Goal: Task Accomplishment & Management: Manage account settings

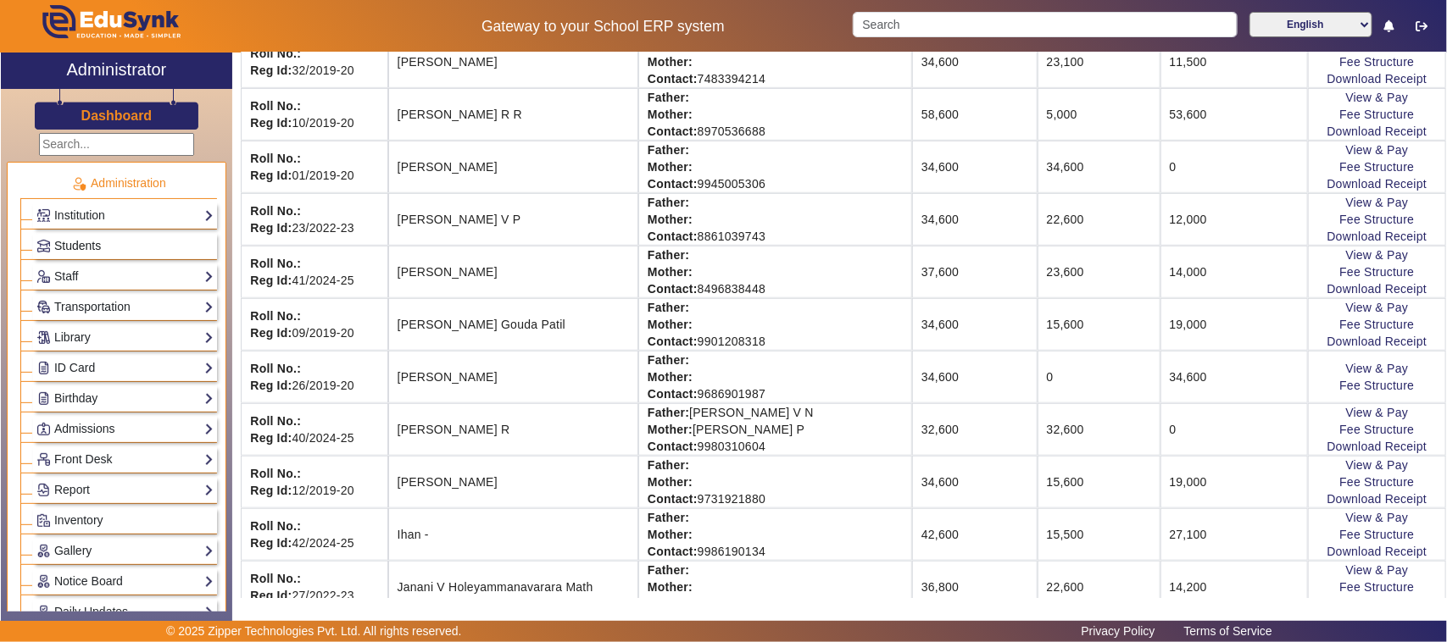
click at [86, 252] on link "Students" at bounding box center [124, 245] width 177 height 19
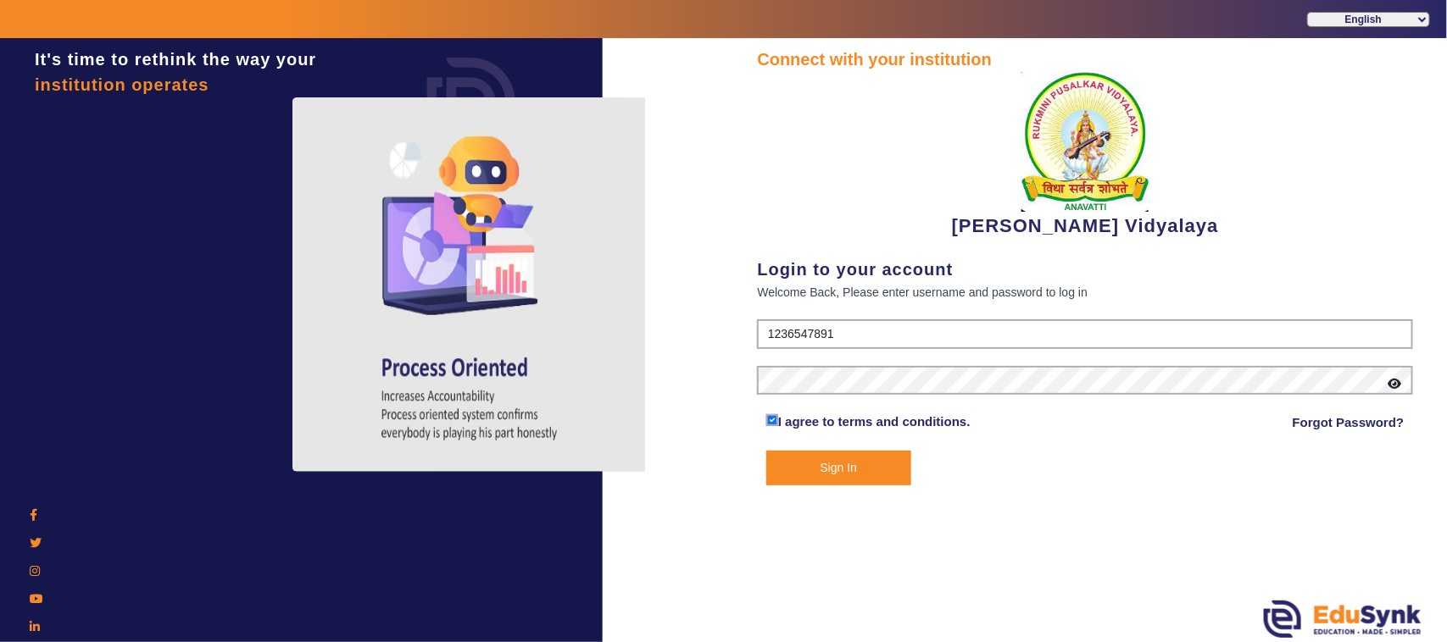
click at [857, 469] on button "Sign In" at bounding box center [838, 468] width 145 height 35
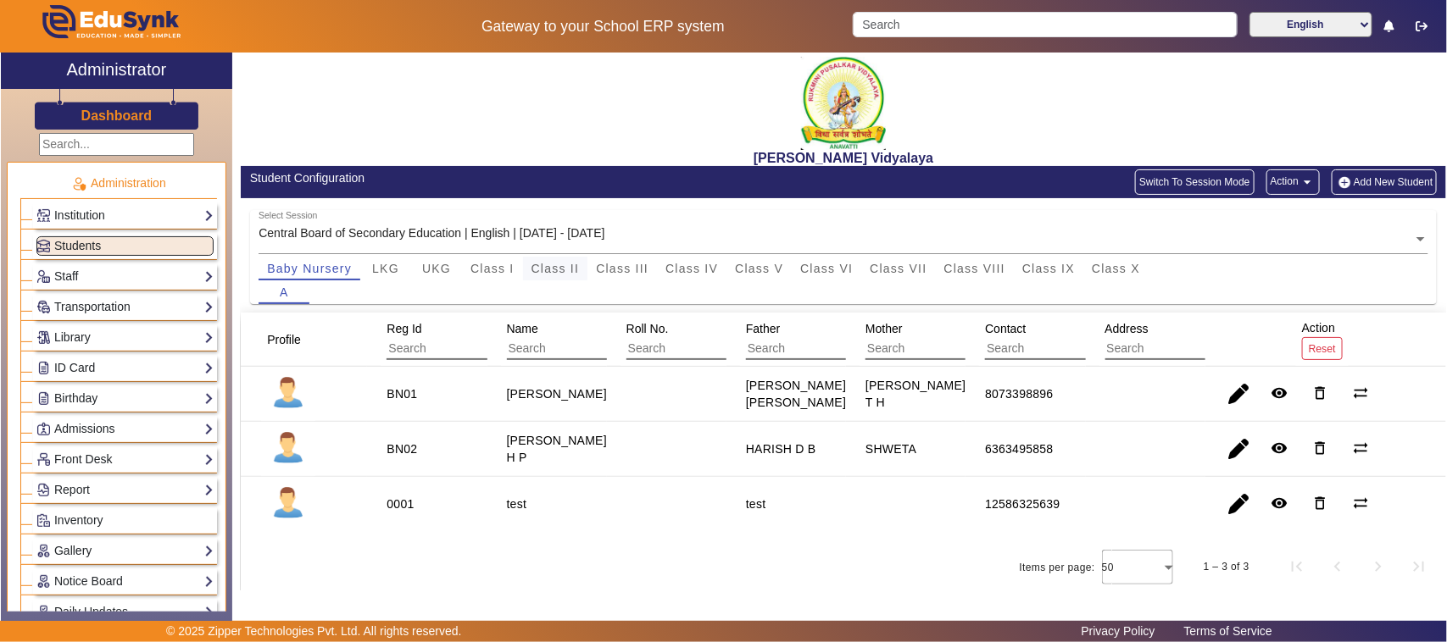
click at [543, 267] on span "Class II" at bounding box center [555, 269] width 48 height 12
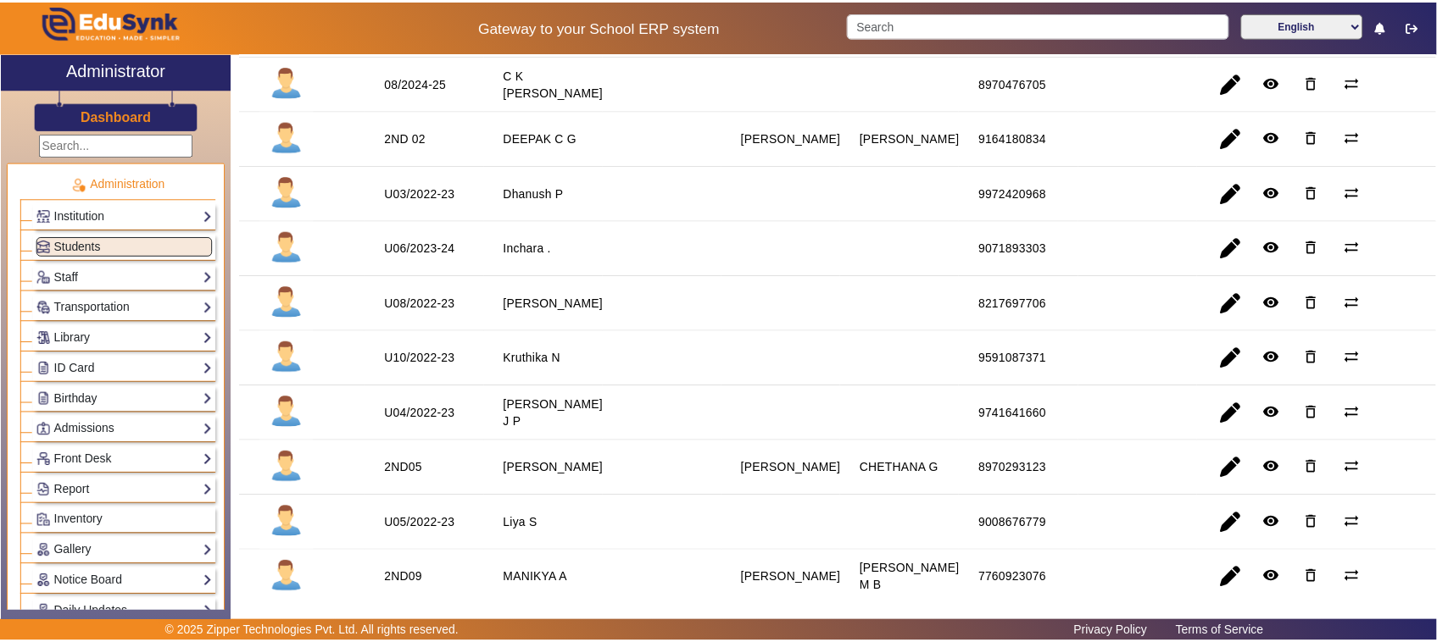
scroll to position [636, 0]
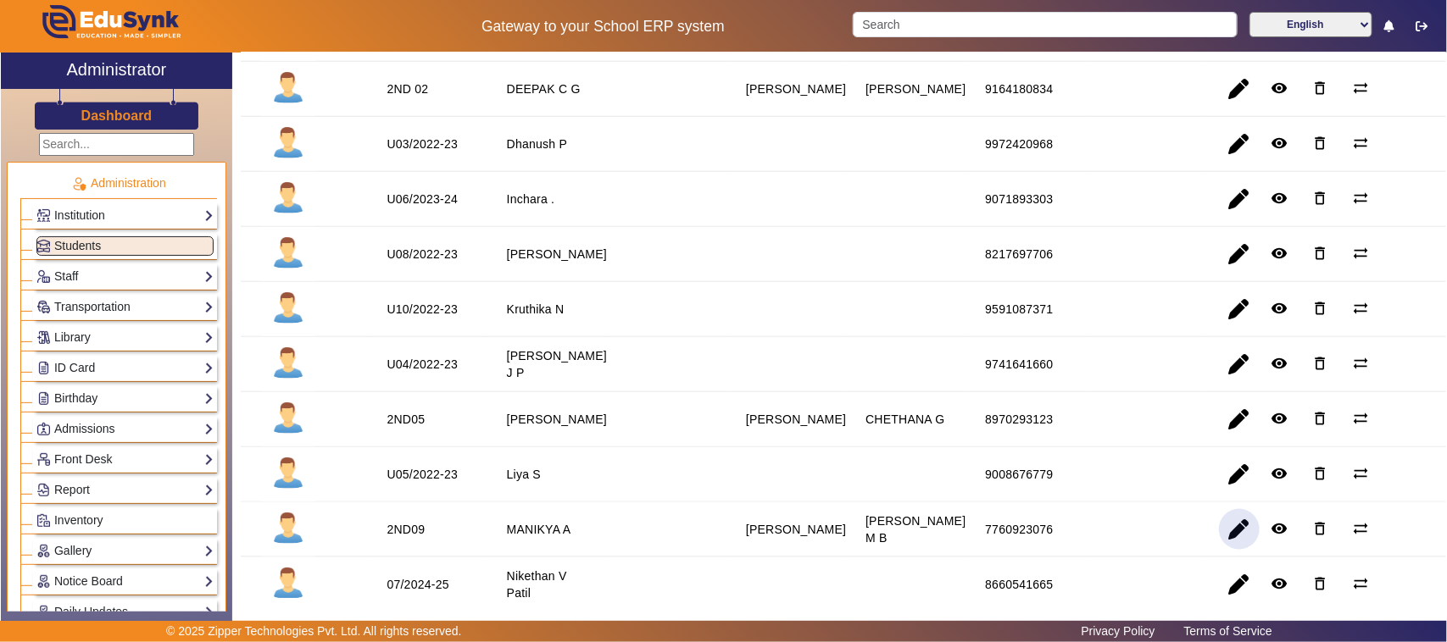
click at [1231, 543] on span "button" at bounding box center [1239, 529] width 41 height 41
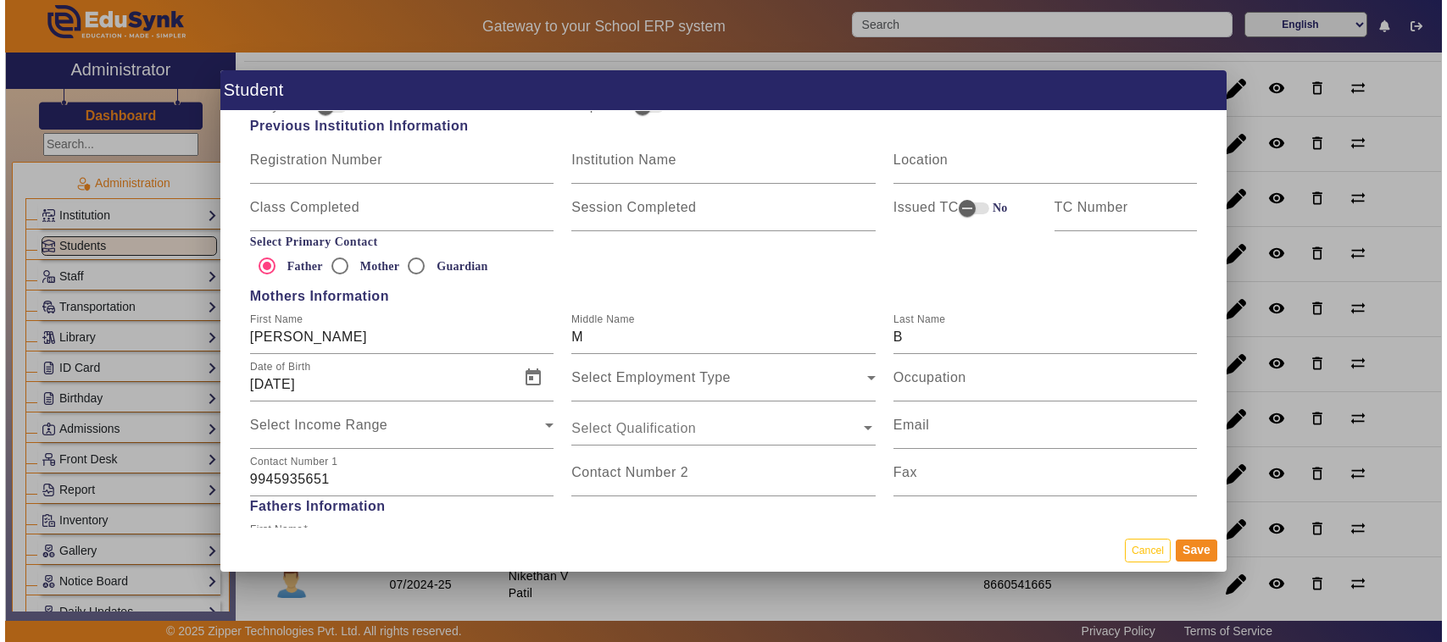
scroll to position [1165, 0]
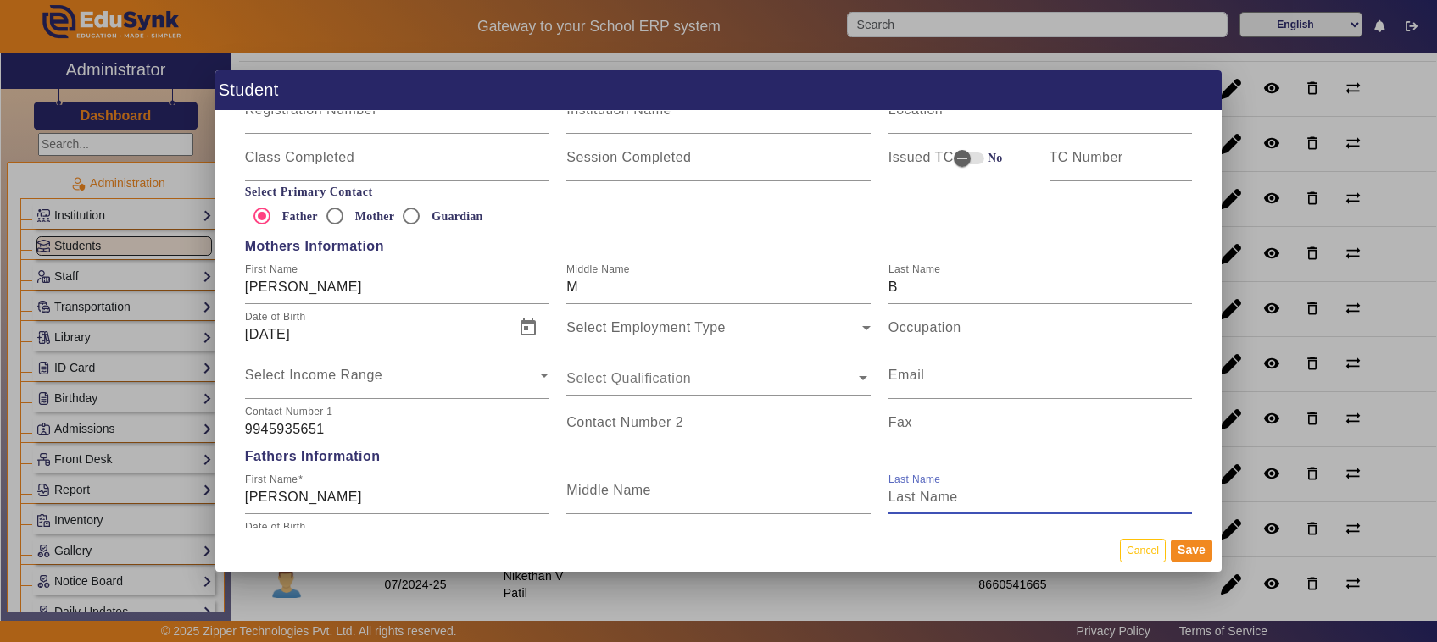
drag, startPoint x: 952, startPoint y: 493, endPoint x: 884, endPoint y: 496, distance: 67.8
click at [888, 496] on input "Last Name" at bounding box center [1040, 497] width 304 height 20
click at [905, 479] on div "Last Name" at bounding box center [1040, 490] width 304 height 47
drag, startPoint x: 882, startPoint y: 479, endPoint x: 950, endPoint y: 483, distance: 67.9
click at [950, 483] on mat-label "Last Name" at bounding box center [922, 490] width 69 height 14
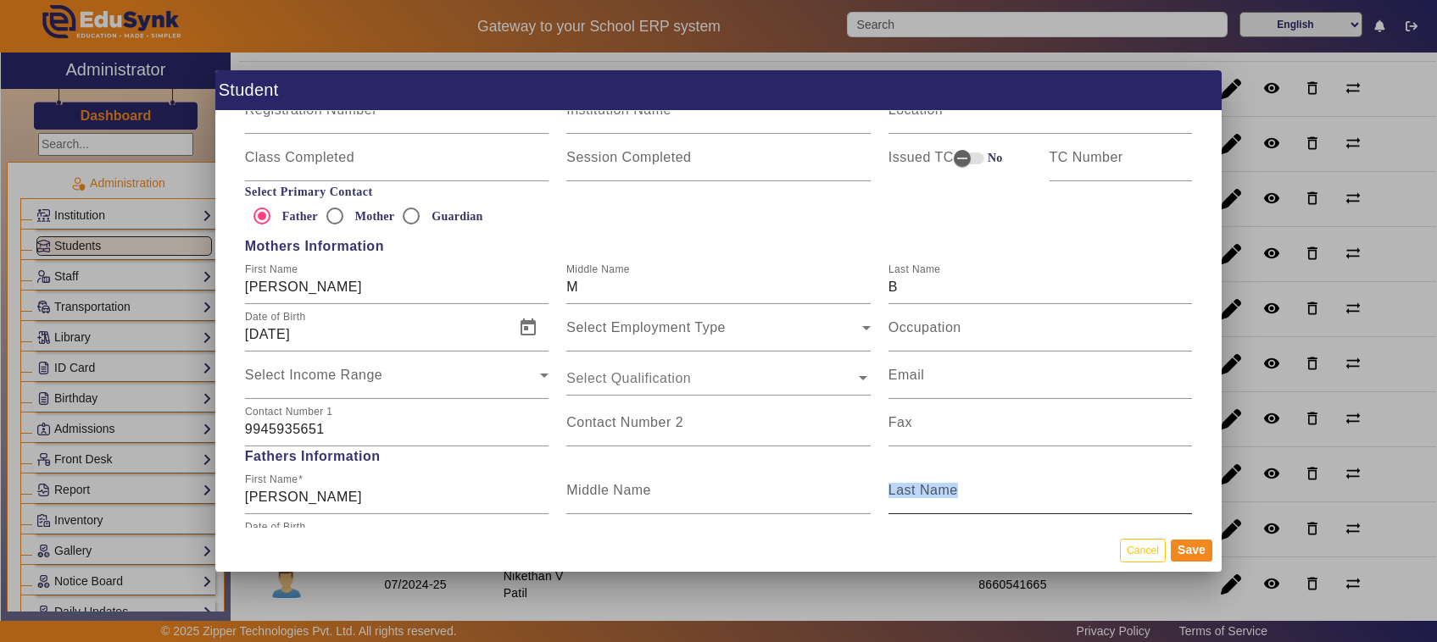
click at [950, 487] on input "Last Name" at bounding box center [1040, 497] width 304 height 20
drag, startPoint x: 896, startPoint y: 480, endPoint x: 949, endPoint y: 481, distance: 53.4
click at [949, 481] on div "Last Name" at bounding box center [1040, 490] width 304 height 47
click at [1134, 542] on button "Cancel" at bounding box center [1143, 550] width 46 height 23
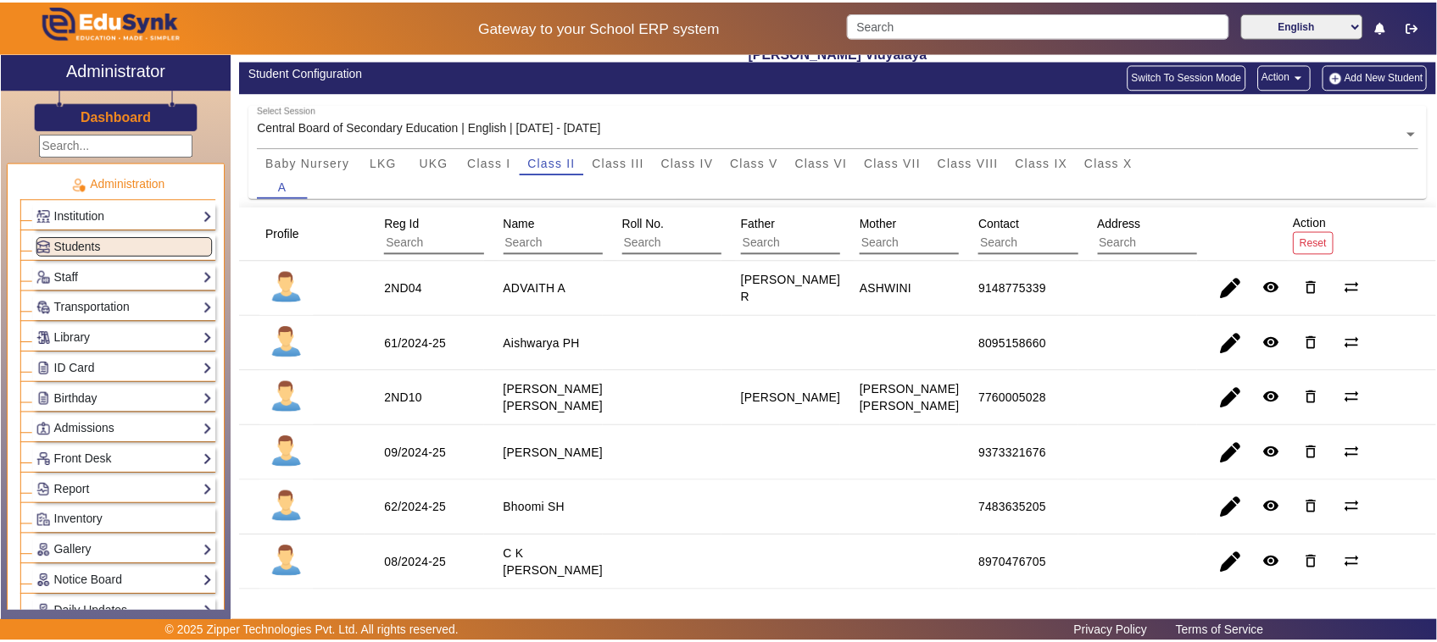
scroll to position [0, 0]
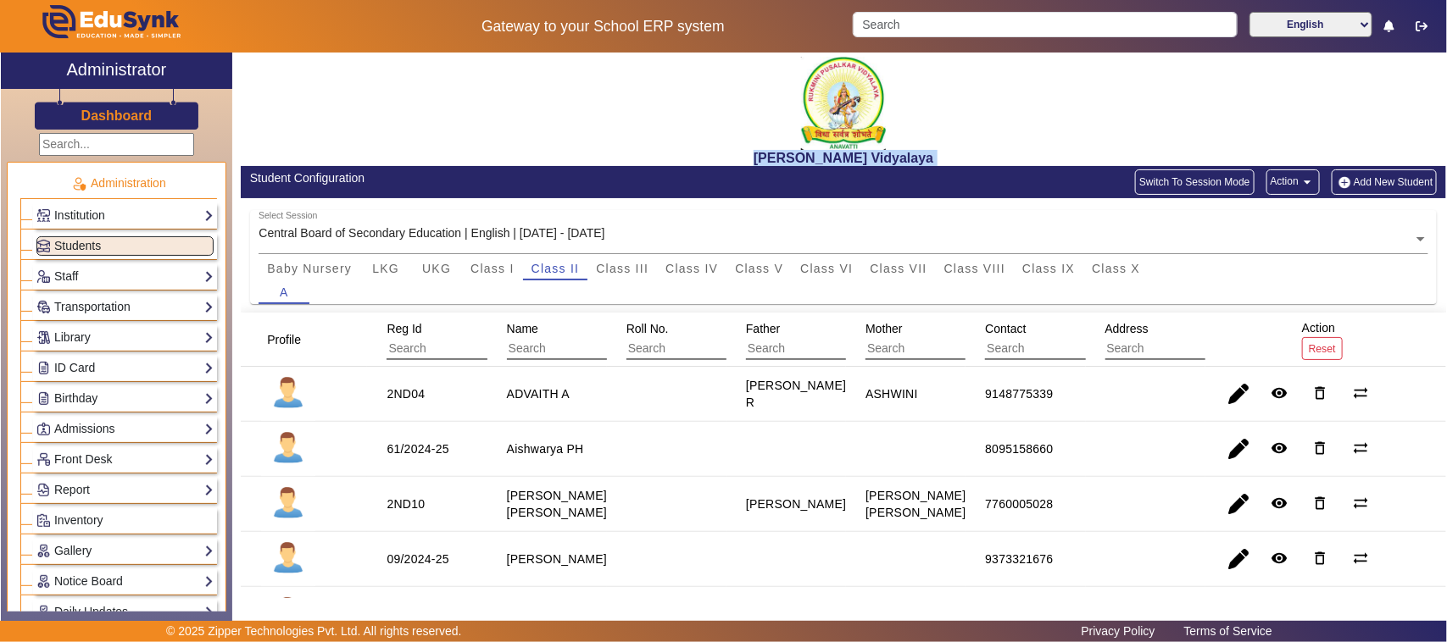
drag, startPoint x: 251, startPoint y: 176, endPoint x: 486, endPoint y: 153, distance: 236.0
click at [486, 153] on h2 "[PERSON_NAME] Vidyalaya" at bounding box center [843, 158] width 1205 height 16
drag, startPoint x: 251, startPoint y: 176, endPoint x: 449, endPoint y: 178, distance: 198.3
click at [449, 178] on div "Student Configuration" at bounding box center [542, 179] width 585 height 18
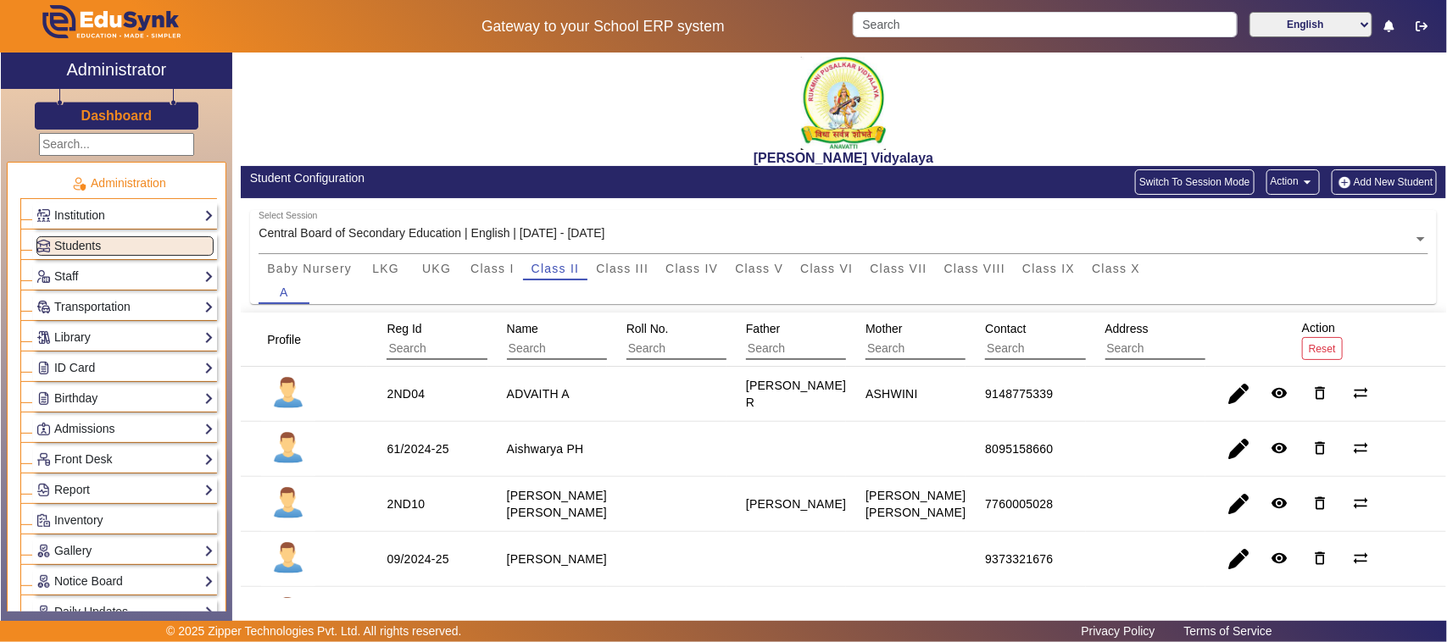
click at [449, 178] on div "Student Configuration" at bounding box center [542, 179] width 585 height 18
drag, startPoint x: 350, startPoint y: 182, endPoint x: 257, endPoint y: 158, distance: 96.2
click at [257, 151] on h2 "[PERSON_NAME] Vidyalaya" at bounding box center [843, 158] width 1205 height 16
drag, startPoint x: 257, startPoint y: 151, endPoint x: 387, endPoint y: 178, distance: 133.3
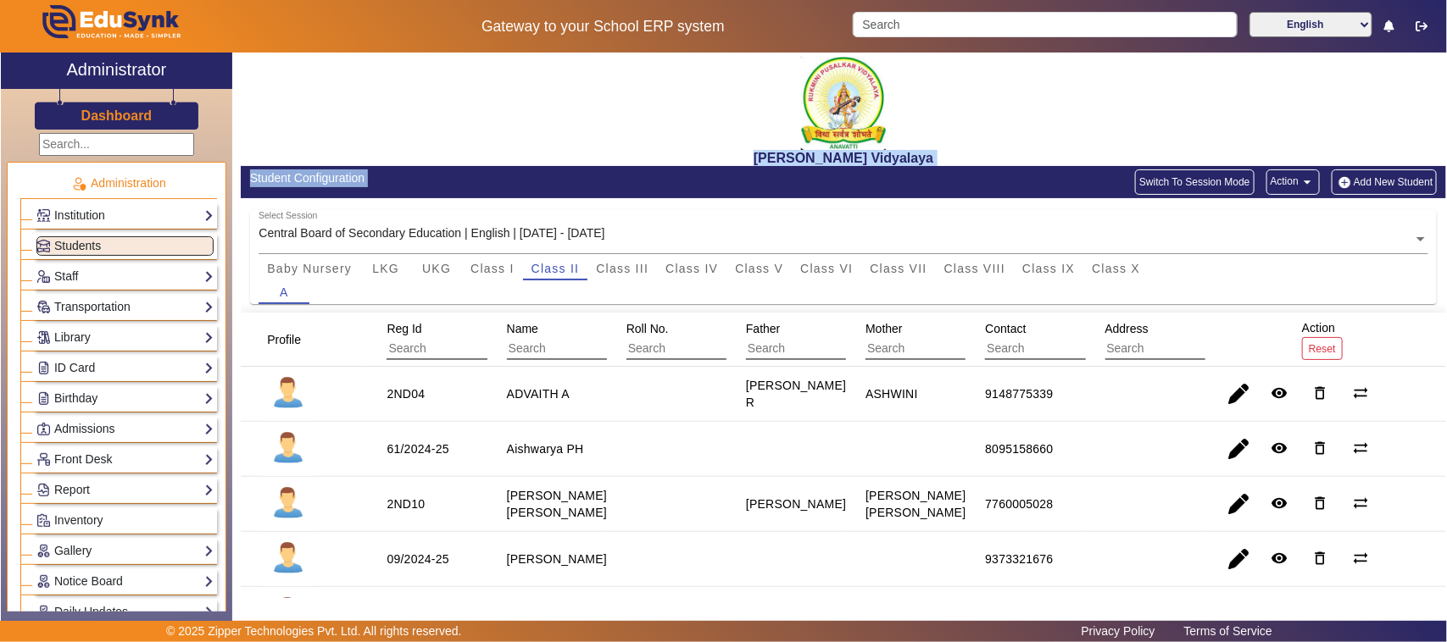
click at [387, 178] on div "Student Configuration" at bounding box center [542, 179] width 585 height 18
drag, startPoint x: 387, startPoint y: 178, endPoint x: 311, endPoint y: 114, distance: 99.3
click at [311, 114] on div "[PERSON_NAME] Vidyalaya" at bounding box center [843, 110] width 1205 height 114
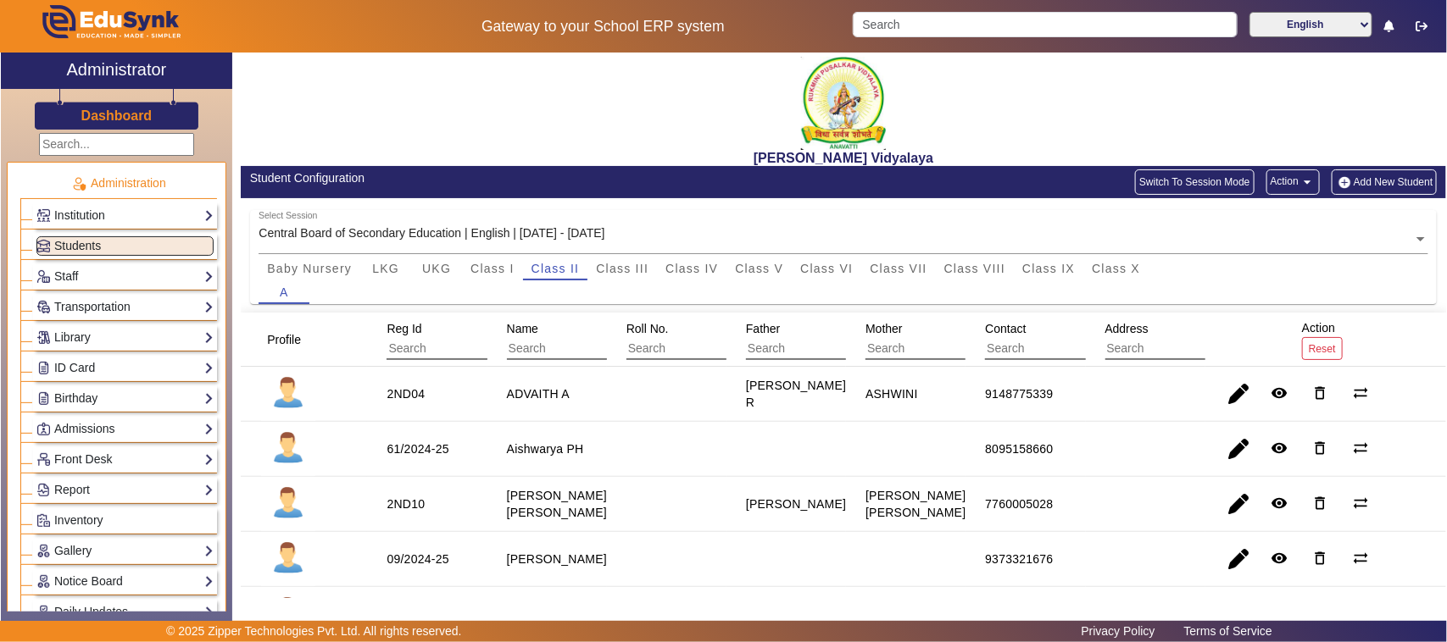
drag, startPoint x: 358, startPoint y: 103, endPoint x: 475, endPoint y: 182, distance: 140.8
click at [477, 181] on div "Student Configuration" at bounding box center [542, 179] width 585 height 18
click at [730, 81] on div "[PERSON_NAME] Vidyalaya" at bounding box center [843, 110] width 1205 height 114
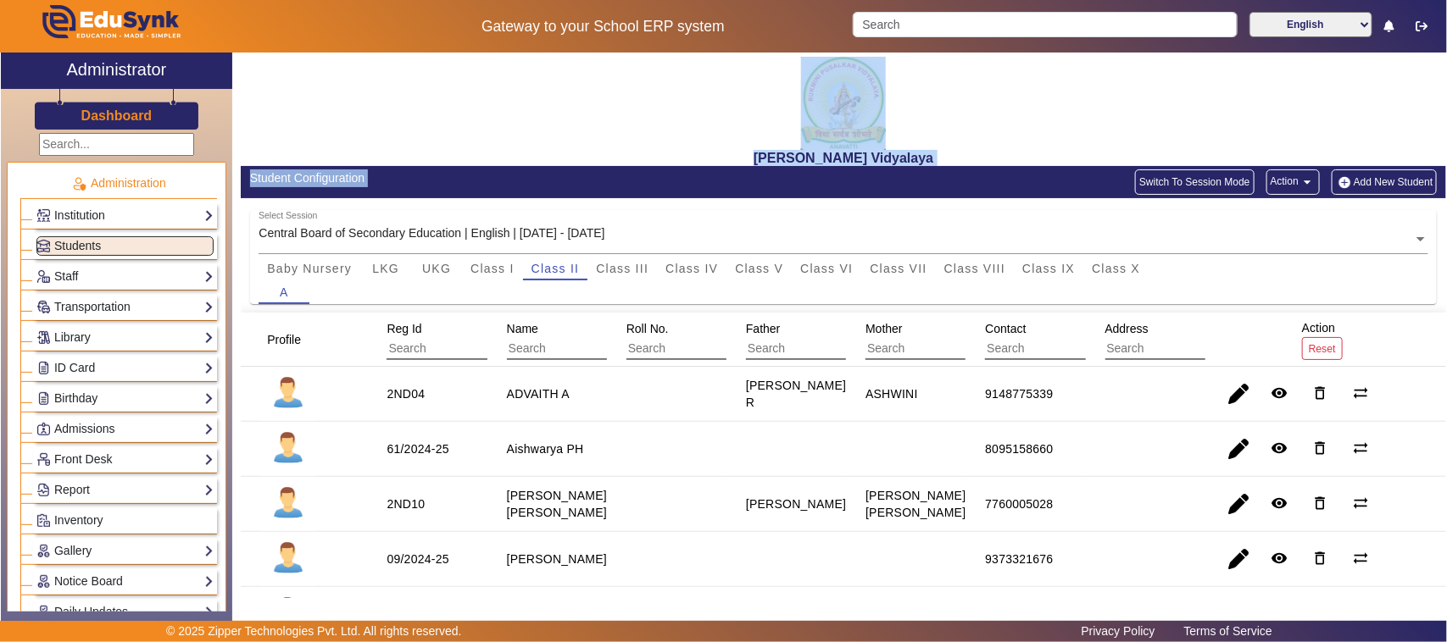
drag, startPoint x: 767, startPoint y: 65, endPoint x: 942, endPoint y: 180, distance: 209.4
click at [735, 60] on div "[PERSON_NAME] Vidyalaya" at bounding box center [843, 110] width 1205 height 114
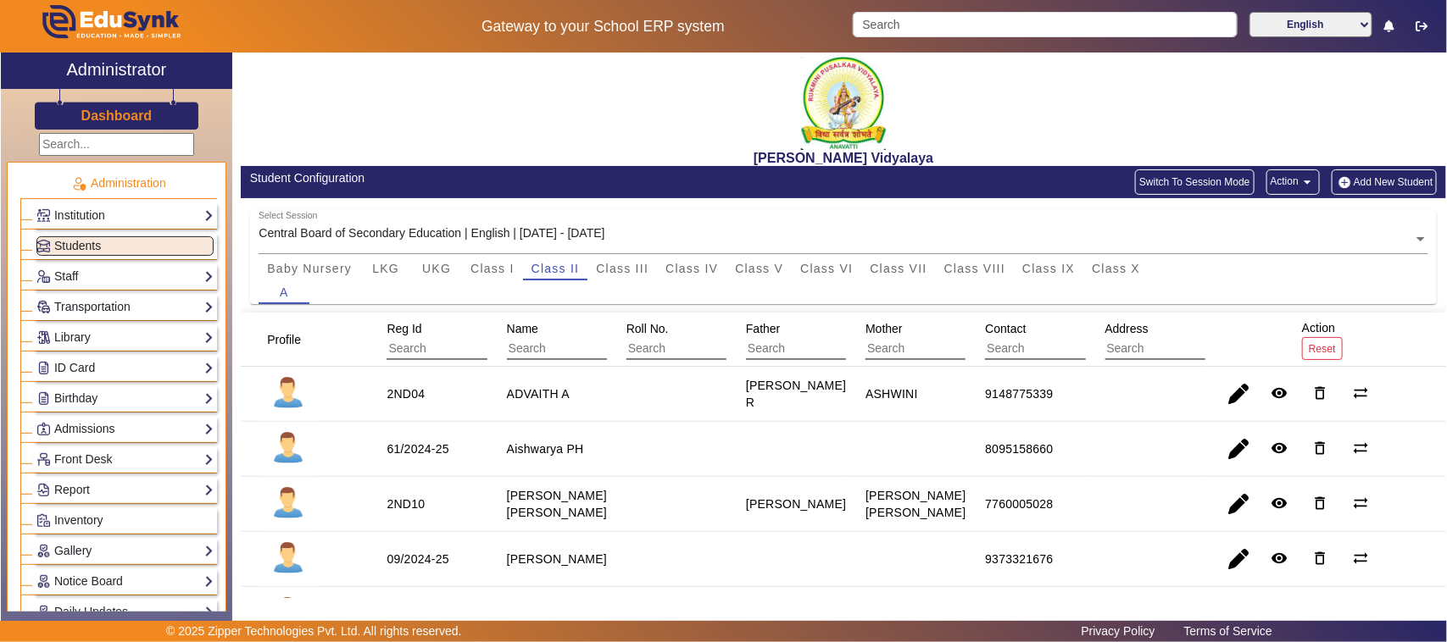
drag, startPoint x: 786, startPoint y: 66, endPoint x: 970, endPoint y: 201, distance: 228.0
click at [924, 208] on div "Select Session Central Board of Secondary Education | English | [DATE] - [DATE]…" at bounding box center [843, 255] width 1205 height 114
click at [57, 274] on link "Staff" at bounding box center [124, 276] width 177 height 19
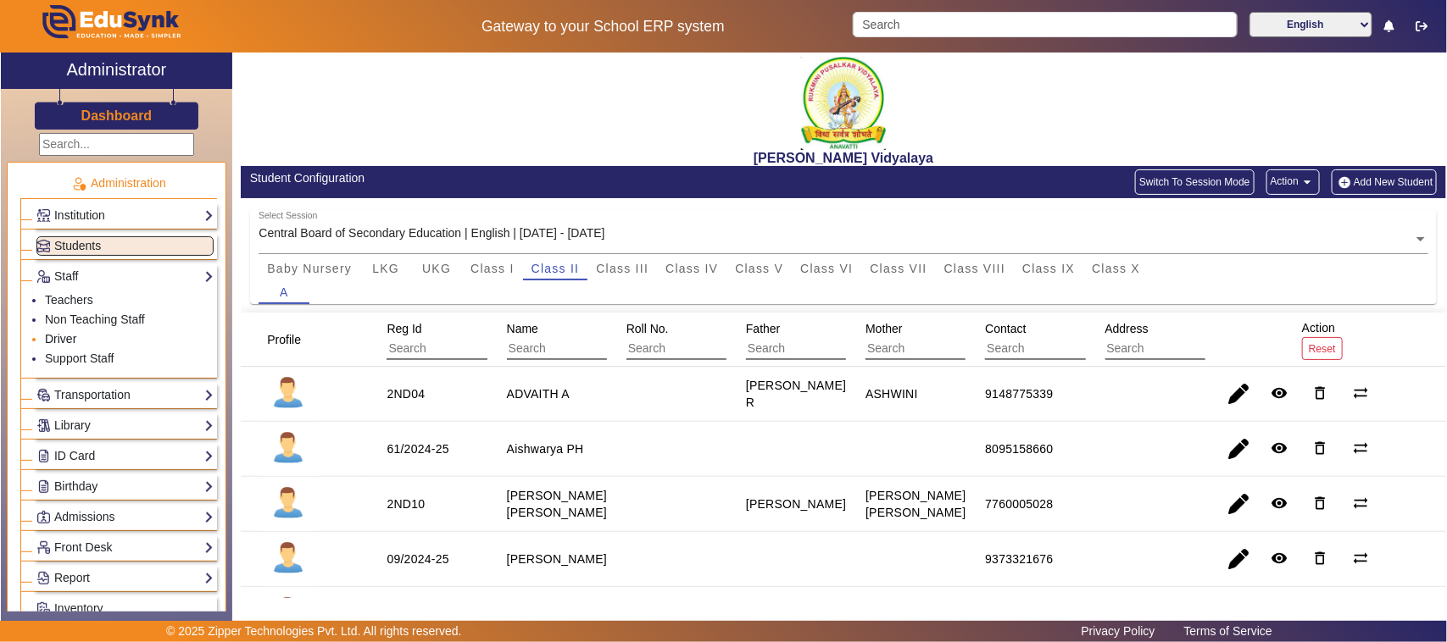
click at [56, 342] on link "Driver" at bounding box center [60, 339] width 31 height 14
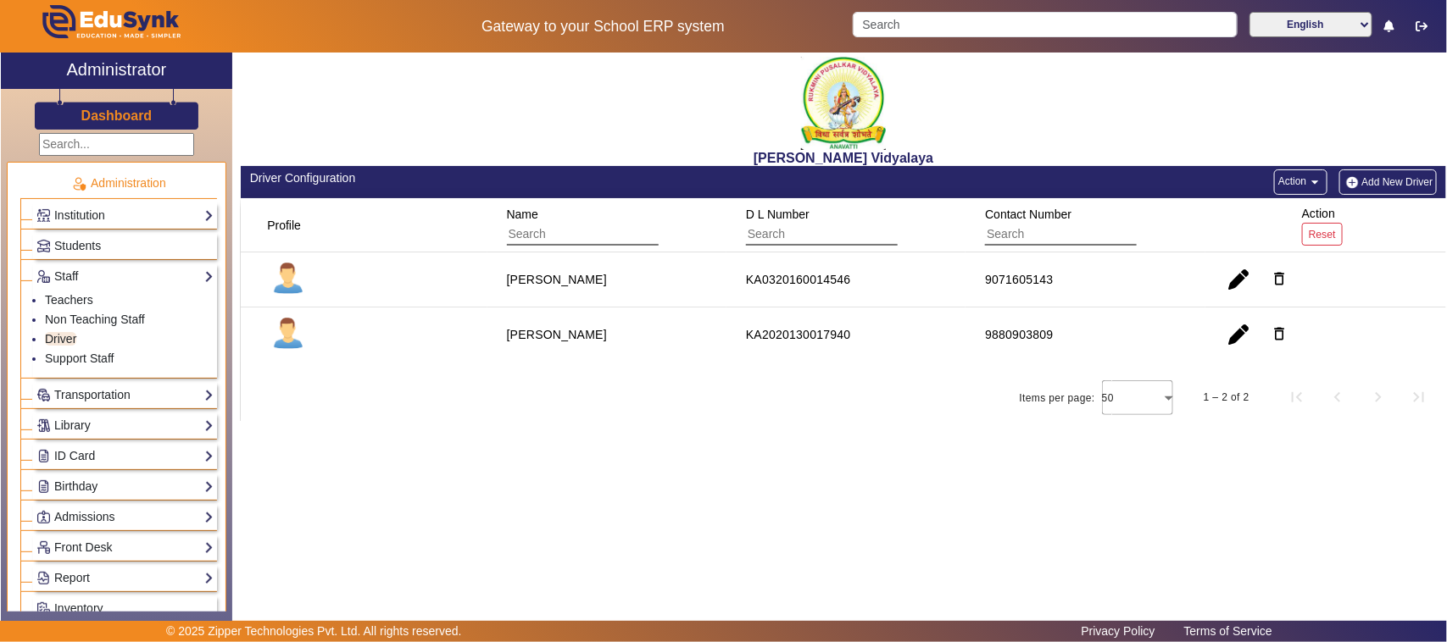
click at [1386, 187] on button "Add New Driver" at bounding box center [1387, 182] width 97 height 25
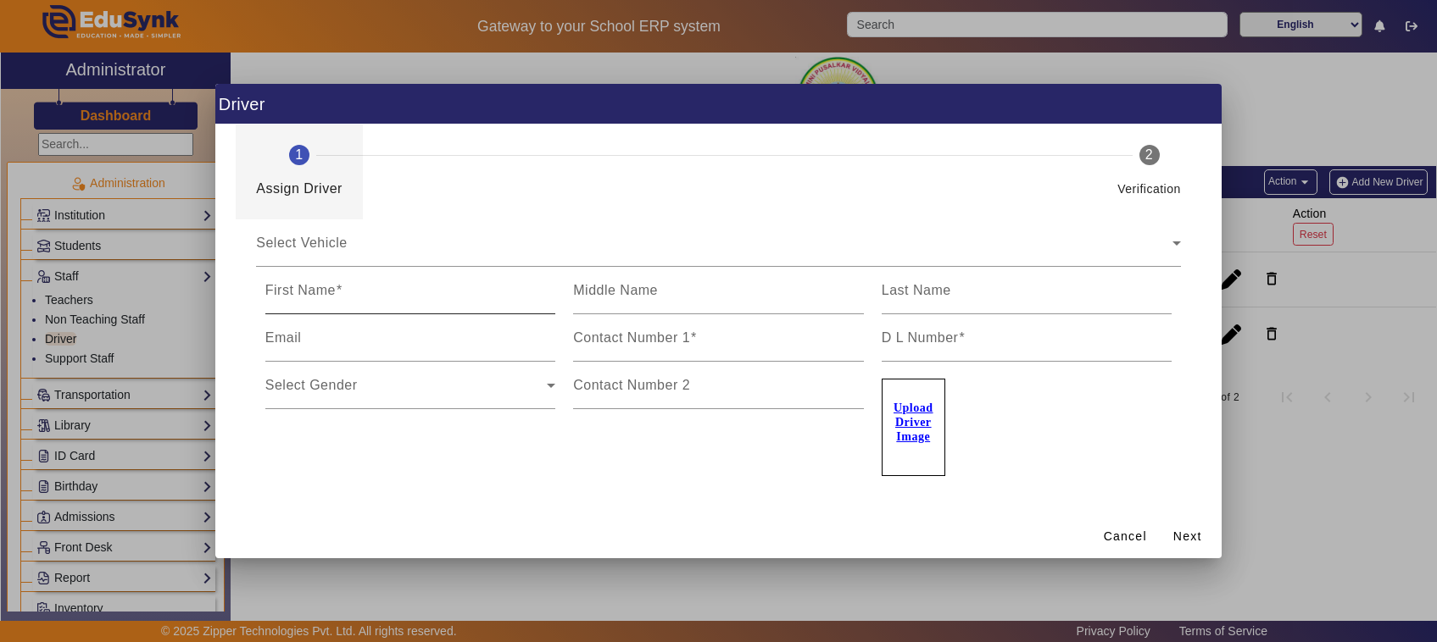
click at [337, 299] on input "First Name" at bounding box center [410, 297] width 291 height 20
type input "v"
type input "Veeresh M V"
click at [668, 347] on input "Contact Number 1" at bounding box center [718, 345] width 291 height 20
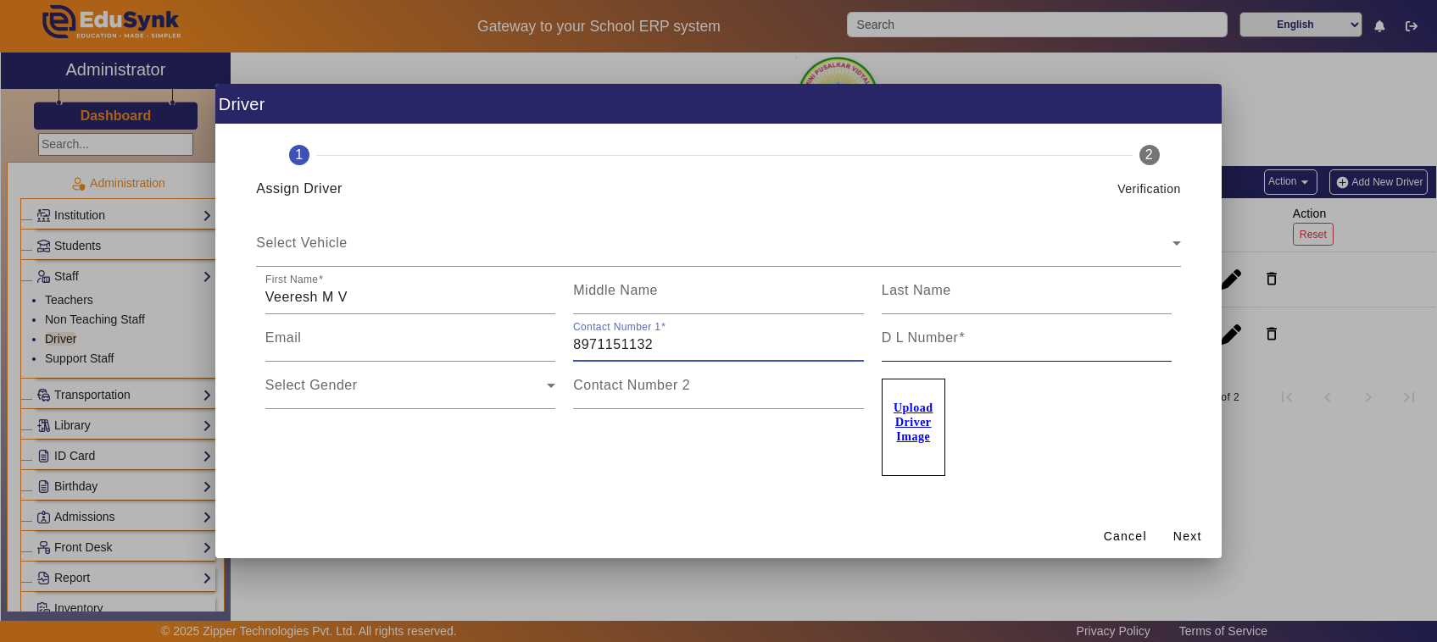
type input "8971151132"
click at [942, 350] on input "D L Number" at bounding box center [1026, 345] width 291 height 20
type input "k"
type input "KA1520110001573"
click at [1181, 535] on span "Next" at bounding box center [1187, 537] width 29 height 18
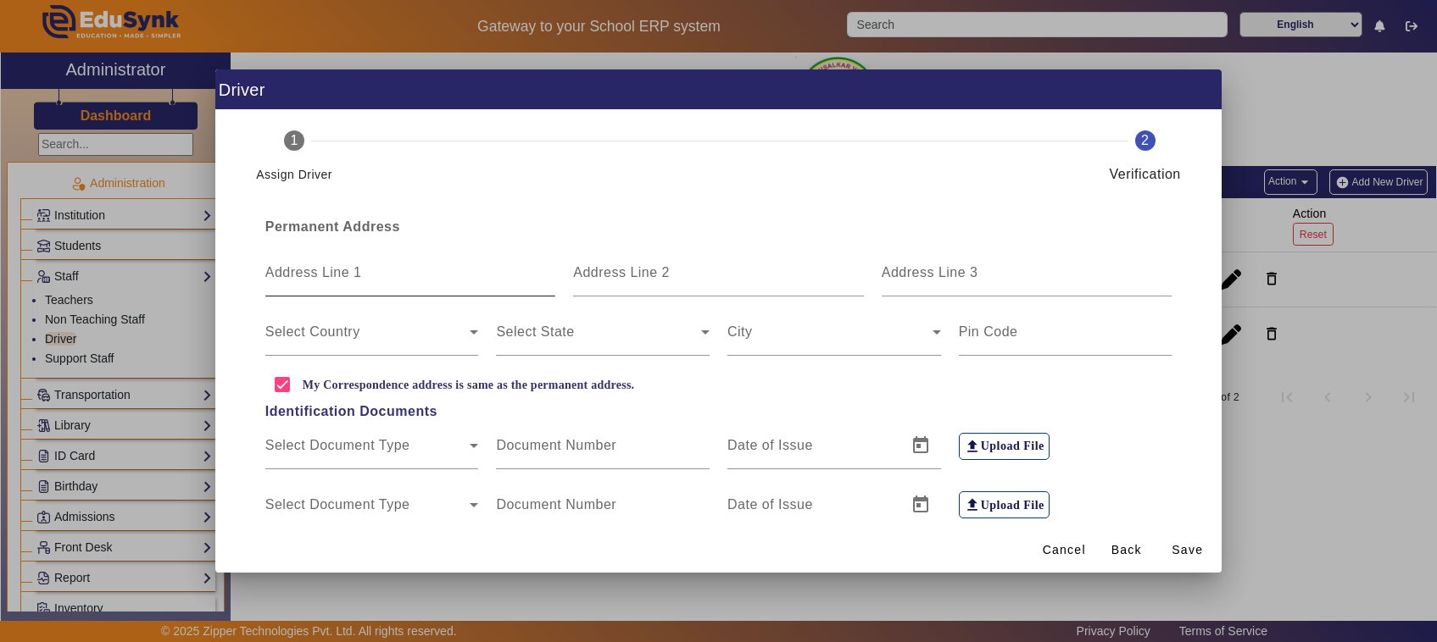
click at [386, 290] on div "Address Line 1" at bounding box center [410, 272] width 291 height 47
click at [383, 282] on input "Address Line 1" at bounding box center [410, 280] width 291 height 20
type input "Neralige"
click at [453, 337] on span at bounding box center [367, 339] width 205 height 20
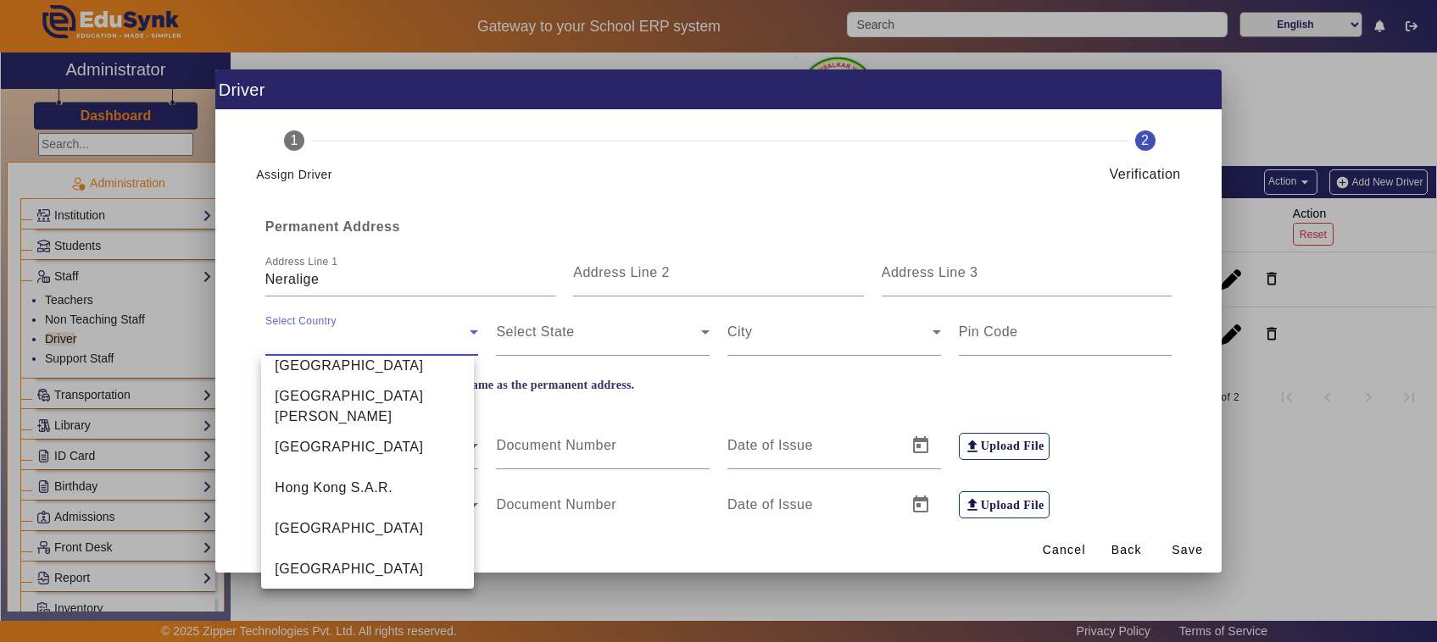
scroll to position [3882, 0]
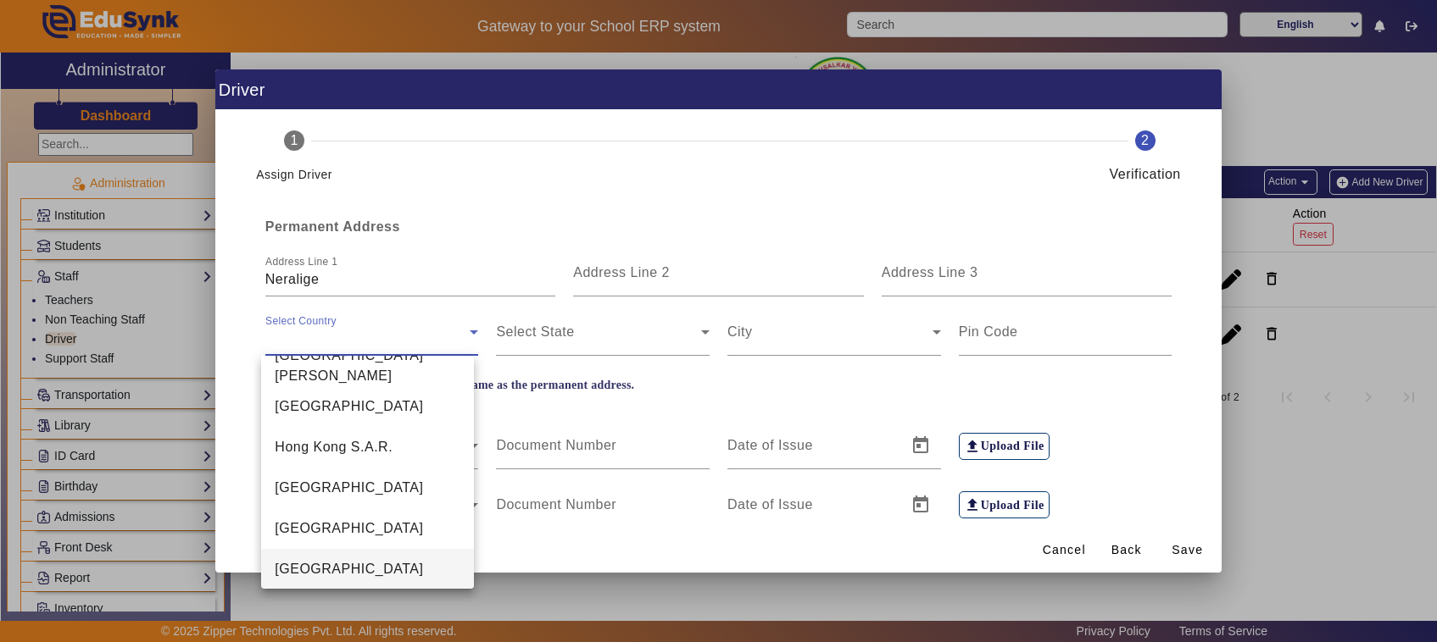
click at [311, 568] on mat-option "[GEOGRAPHIC_DATA]" at bounding box center [367, 569] width 213 height 41
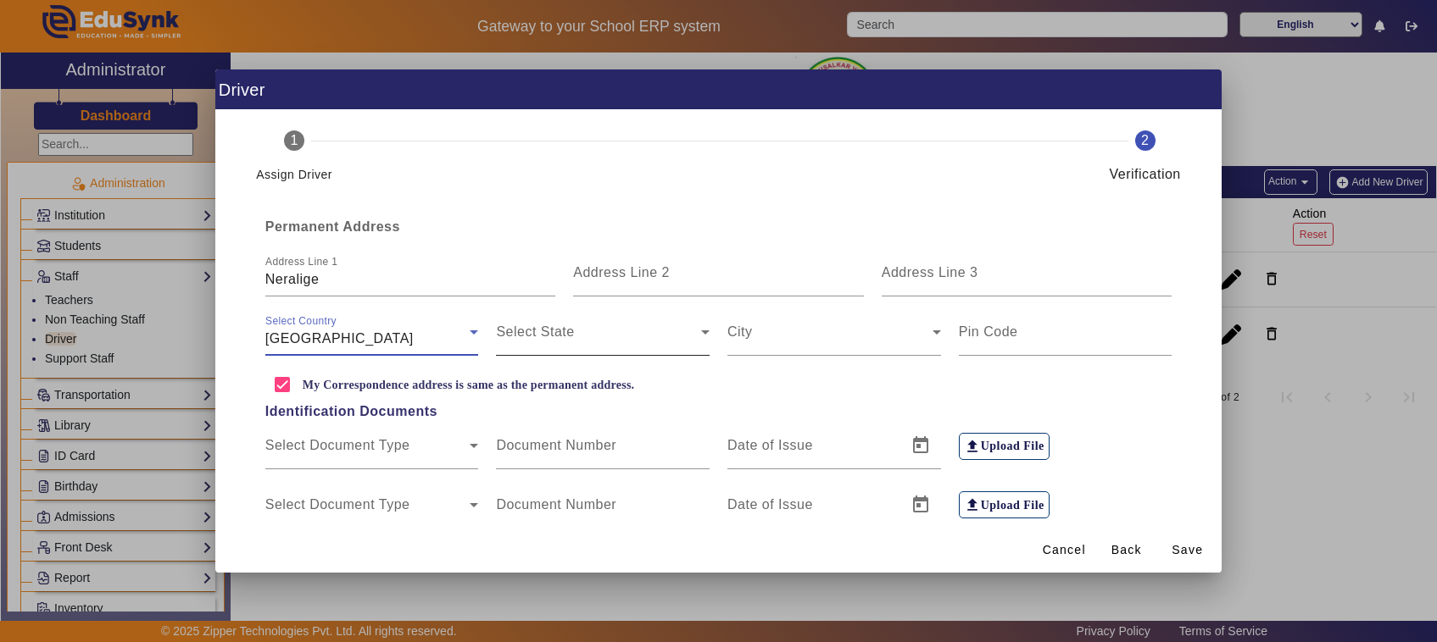
click at [556, 333] on span at bounding box center [598, 339] width 205 height 20
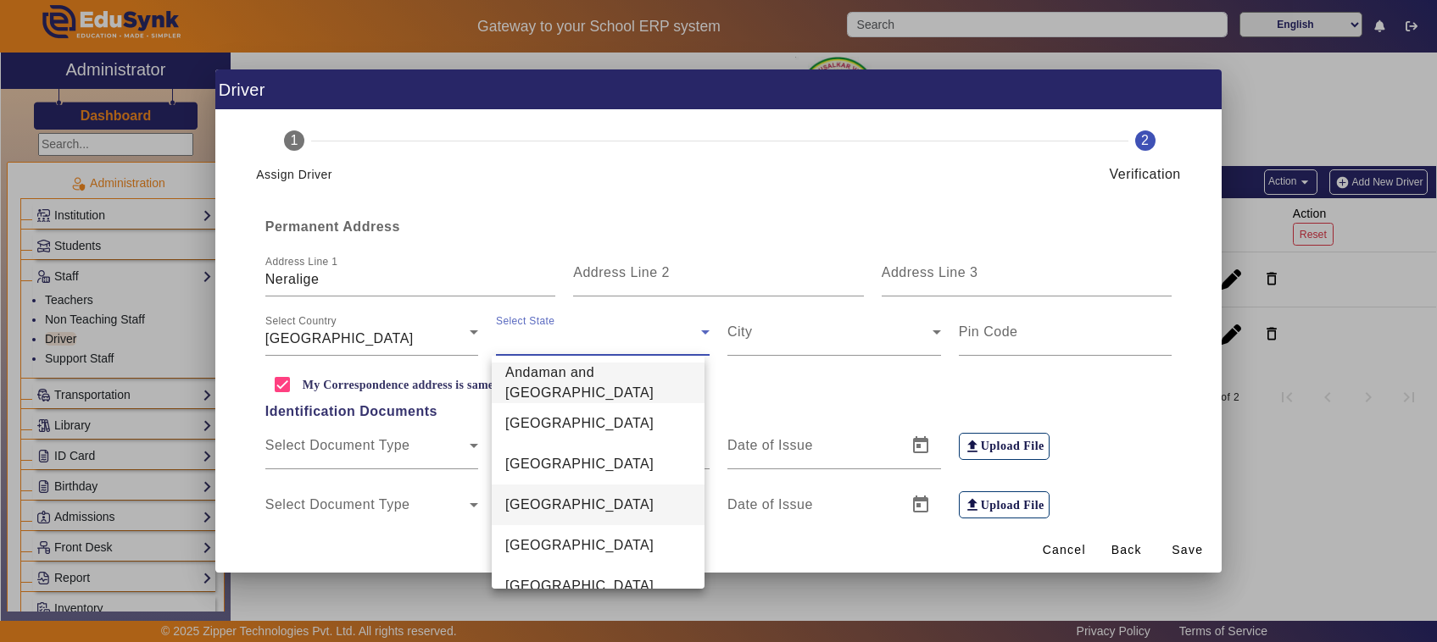
scroll to position [425, 0]
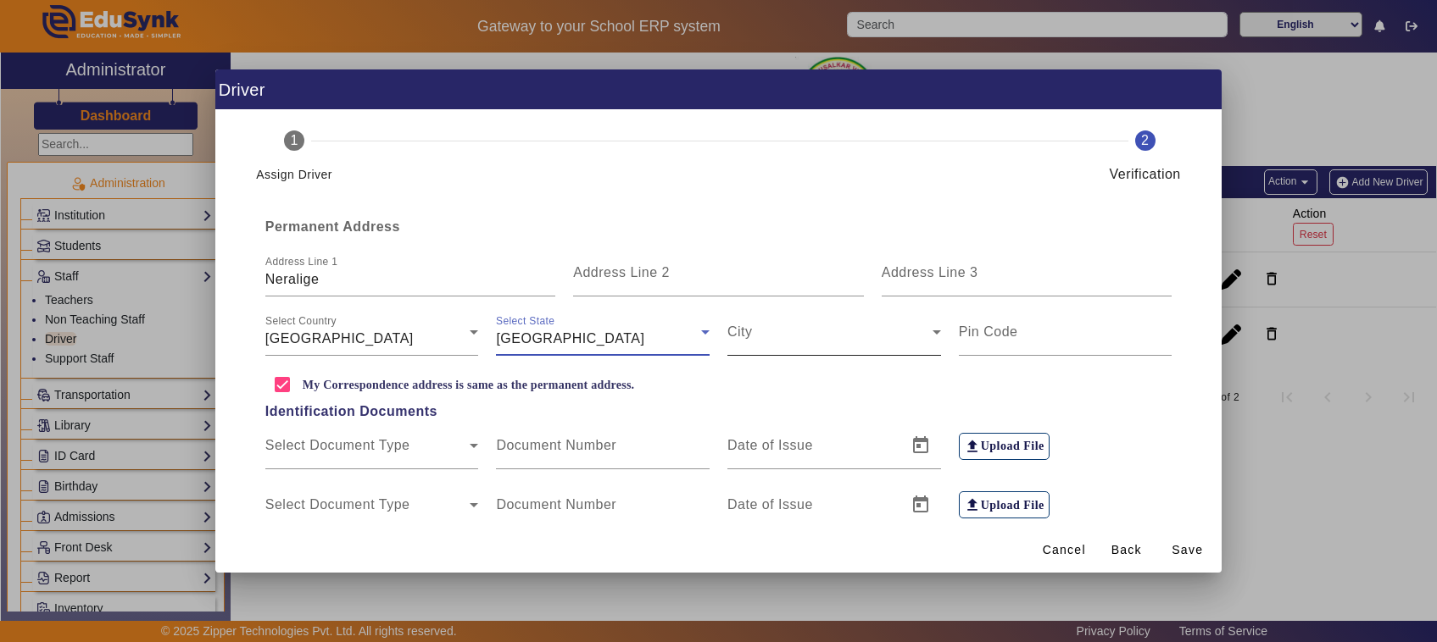
click at [798, 345] on span at bounding box center [829, 339] width 205 height 20
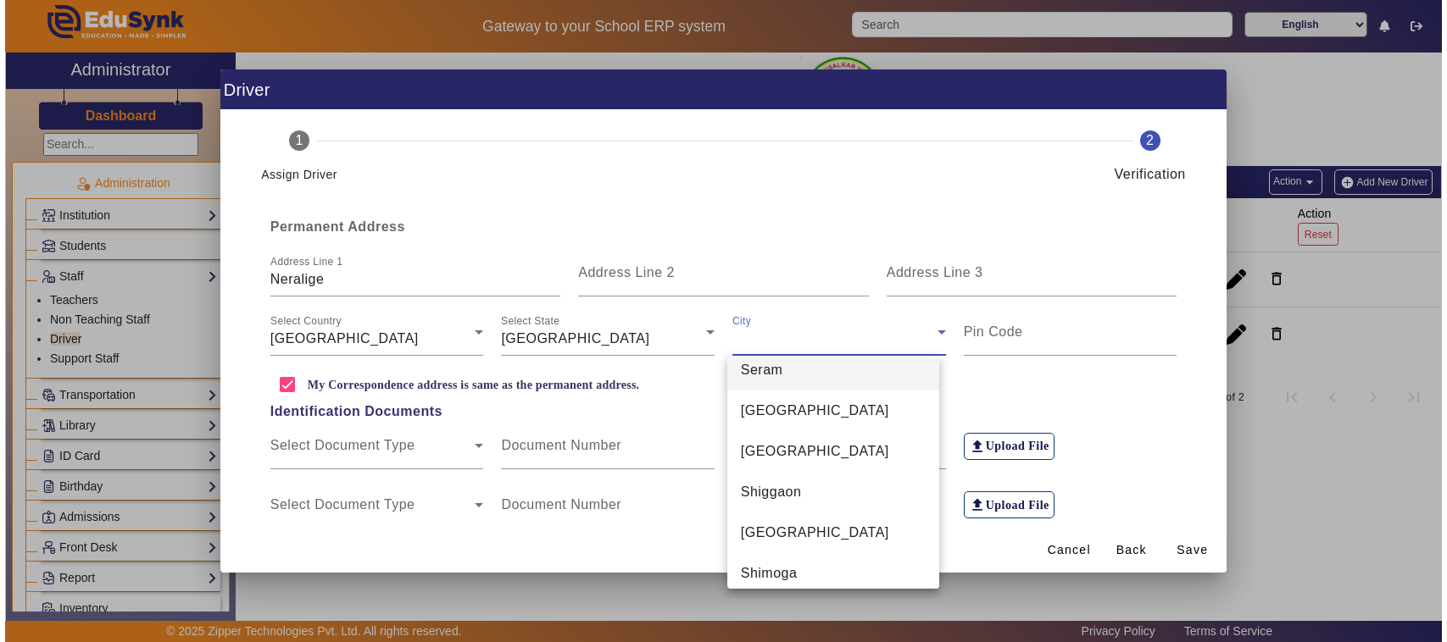
scroll to position [7998, 0]
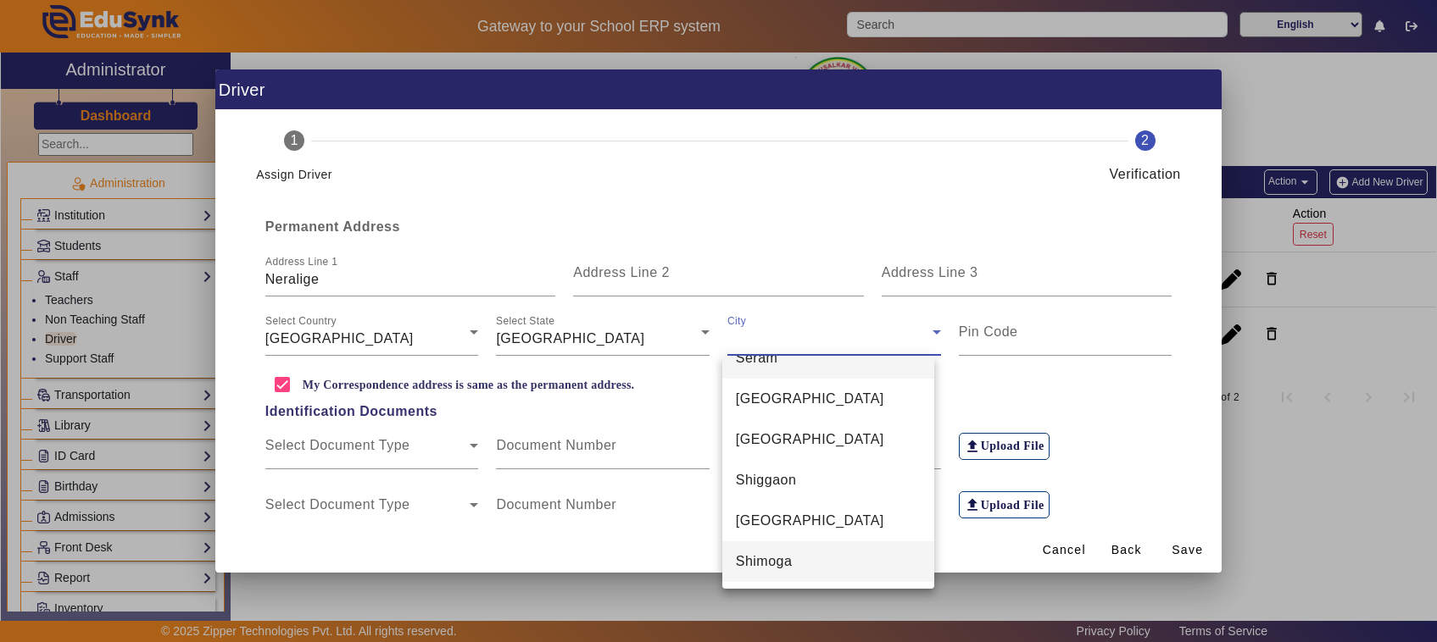
click at [770, 557] on span "Shimoga" at bounding box center [764, 562] width 57 height 20
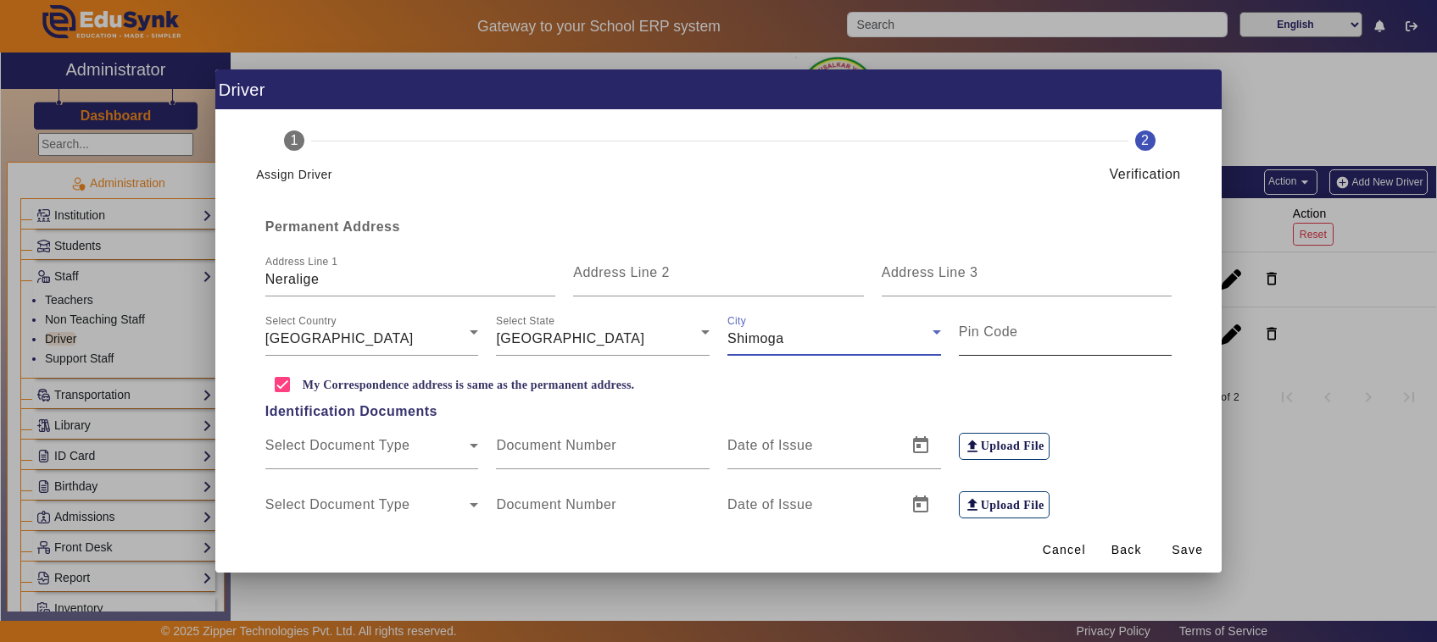
click at [975, 331] on mat-label "Pin Code" at bounding box center [988, 332] width 59 height 14
click at [975, 331] on input "Pin Code" at bounding box center [1066, 339] width 214 height 20
type input "577413"
click at [1192, 552] on span "Save" at bounding box center [1186, 551] width 31 height 18
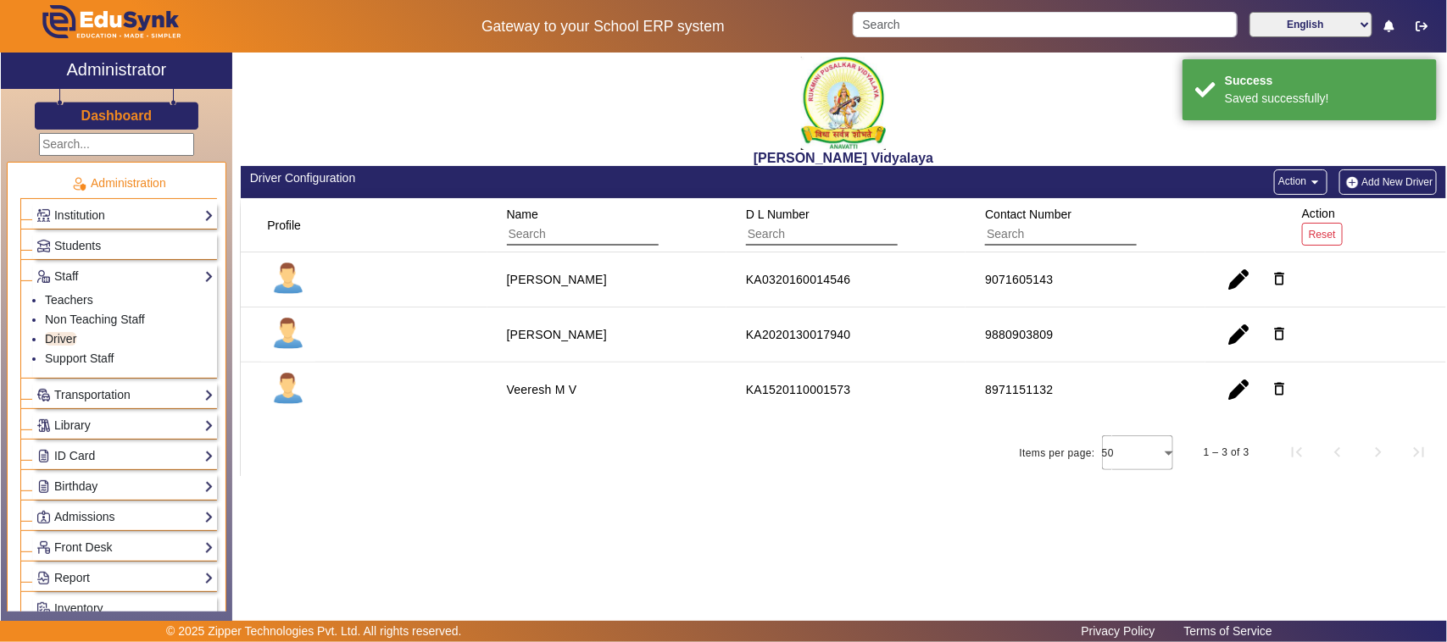
drag, startPoint x: 504, startPoint y: 286, endPoint x: 464, endPoint y: 294, distance: 41.4
click at [464, 294] on mat-row "[PERSON_NAME] KA0320160014546 9071605143 delete_outline" at bounding box center [843, 280] width 1205 height 55
click at [464, 294] on mat-cell at bounding box center [364, 280] width 246 height 55
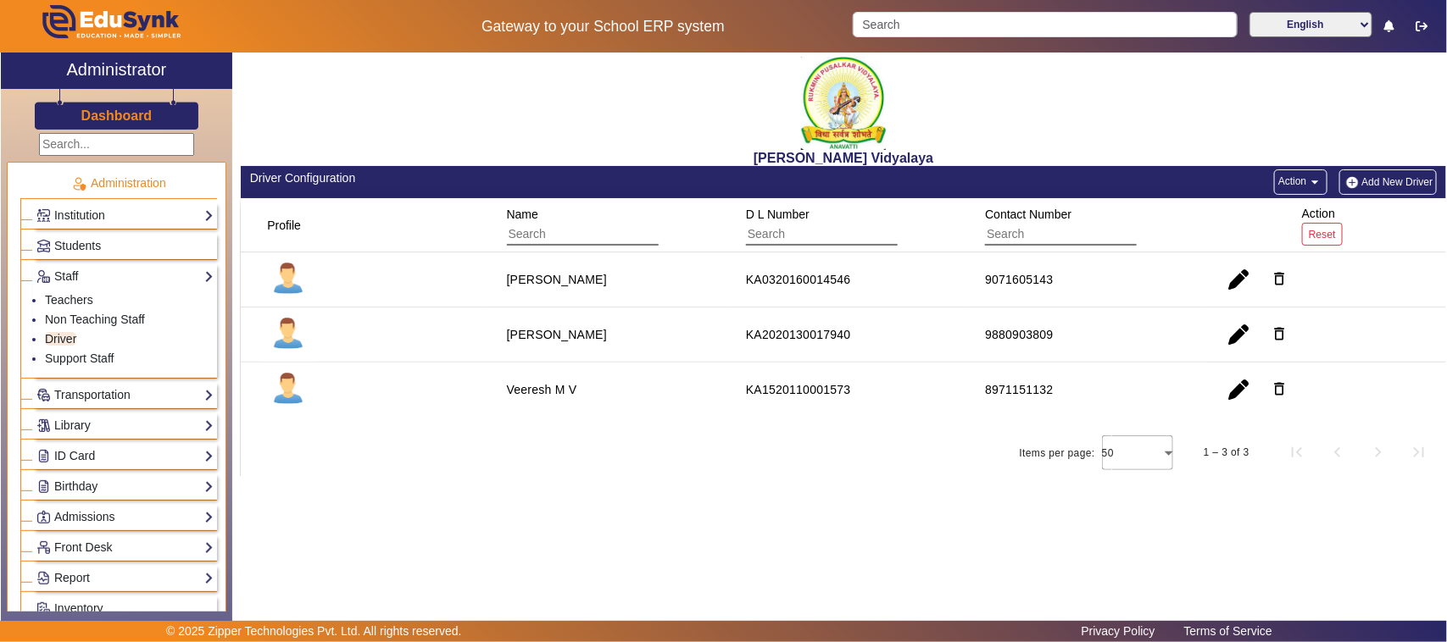
drag, startPoint x: 502, startPoint y: 284, endPoint x: 564, endPoint y: 277, distance: 62.2
click at [564, 277] on mat-cell "[PERSON_NAME]" at bounding box center [606, 280] width 239 height 55
drag, startPoint x: 1066, startPoint y: 390, endPoint x: 454, endPoint y: 100, distance: 677.1
click at [454, 100] on div "[PERSON_NAME] Vidyalaya Driver Configuration Action arrow_drop_down Add New Dri…" at bounding box center [843, 265] width 1205 height 424
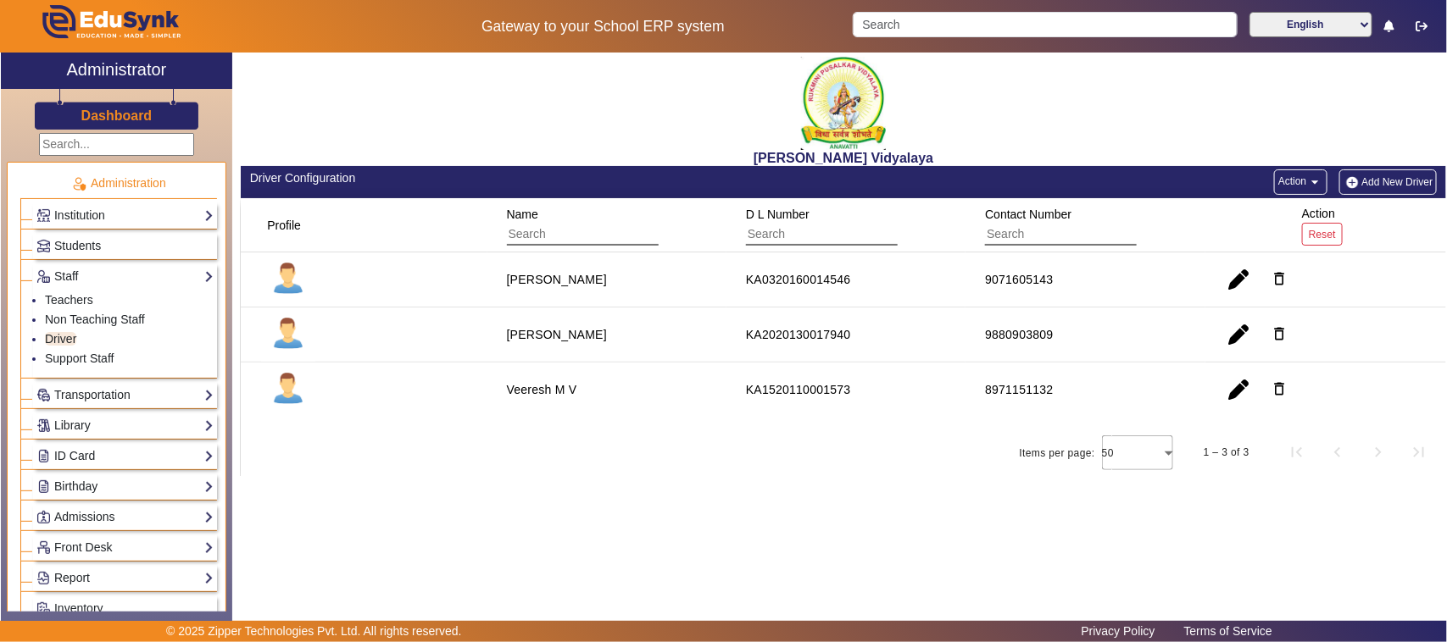
click at [454, 100] on div "[PERSON_NAME] Vidyalaya" at bounding box center [843, 110] width 1205 height 114
drag, startPoint x: 561, startPoint y: 90, endPoint x: 1242, endPoint y: 501, distance: 795.8
click at [1242, 501] on div "[PERSON_NAME] Vidyalaya Driver Configuration Action arrow_drop_down Add New Dri…" at bounding box center [839, 329] width 1214 height 553
click at [662, 466] on div "Items per page: 50 1 – 3 of 3" at bounding box center [843, 452] width 1205 height 47
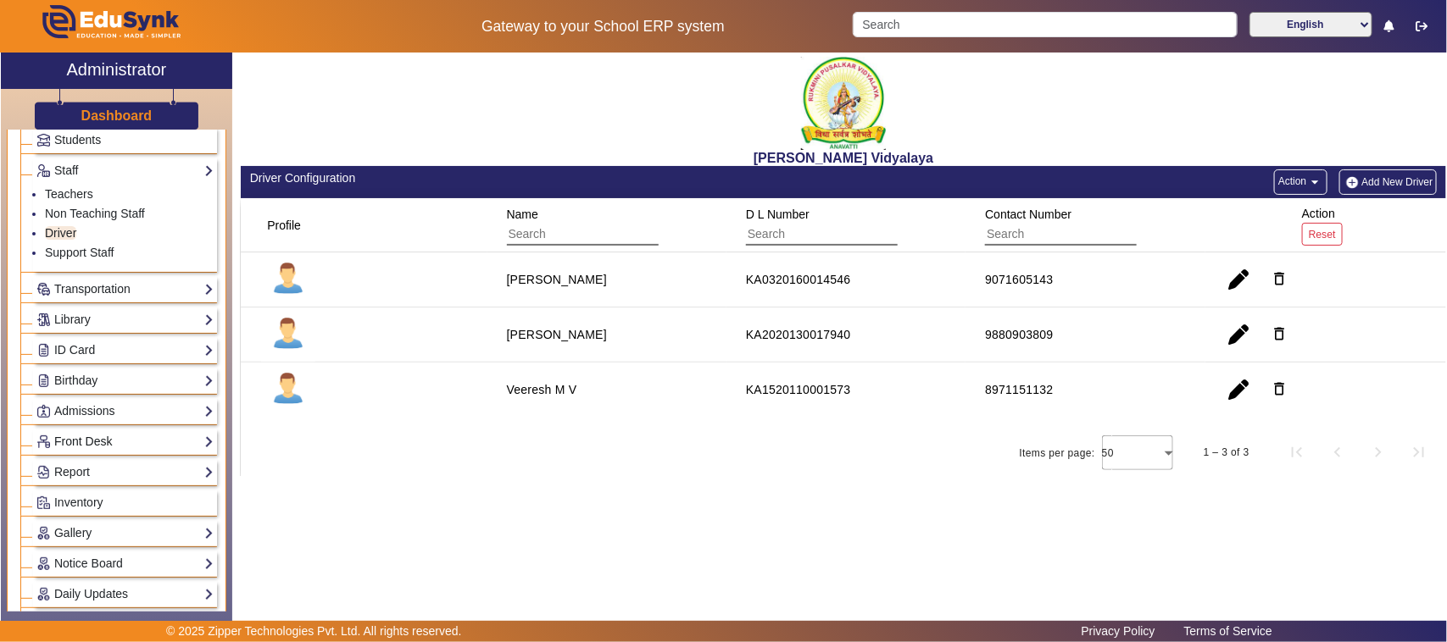
scroll to position [0, 0]
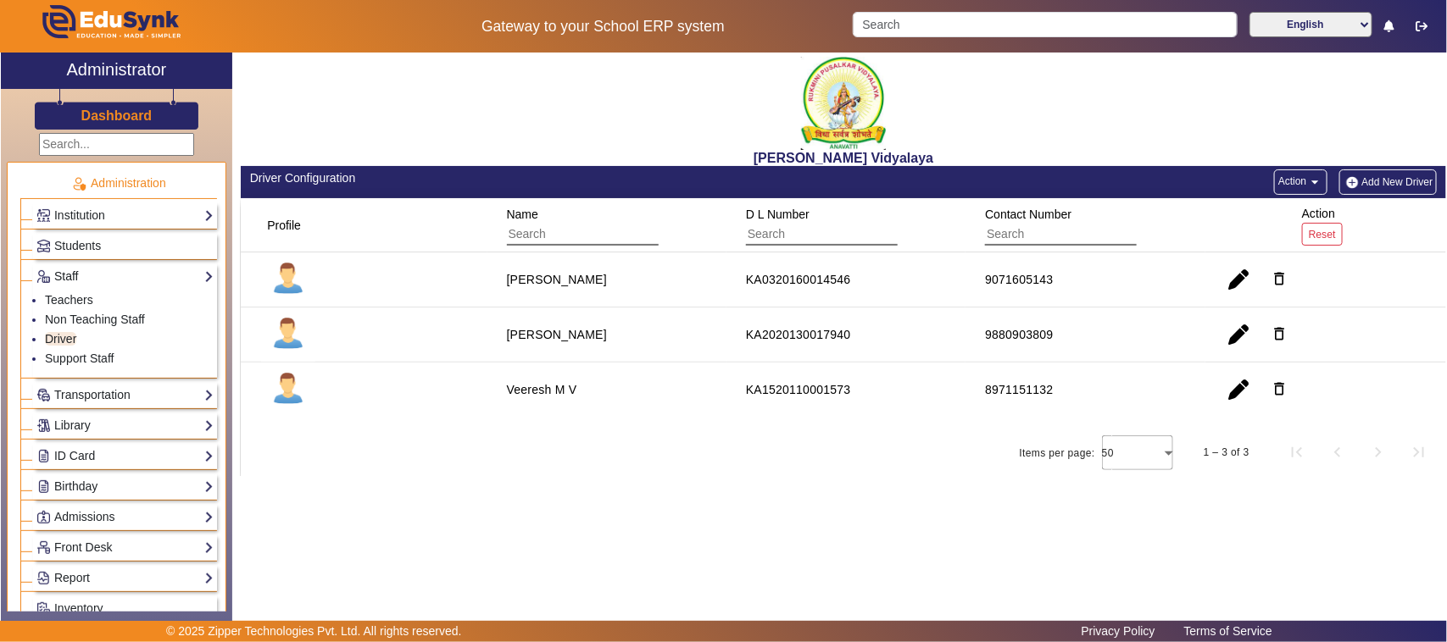
click at [75, 271] on link "Staff" at bounding box center [124, 276] width 177 height 19
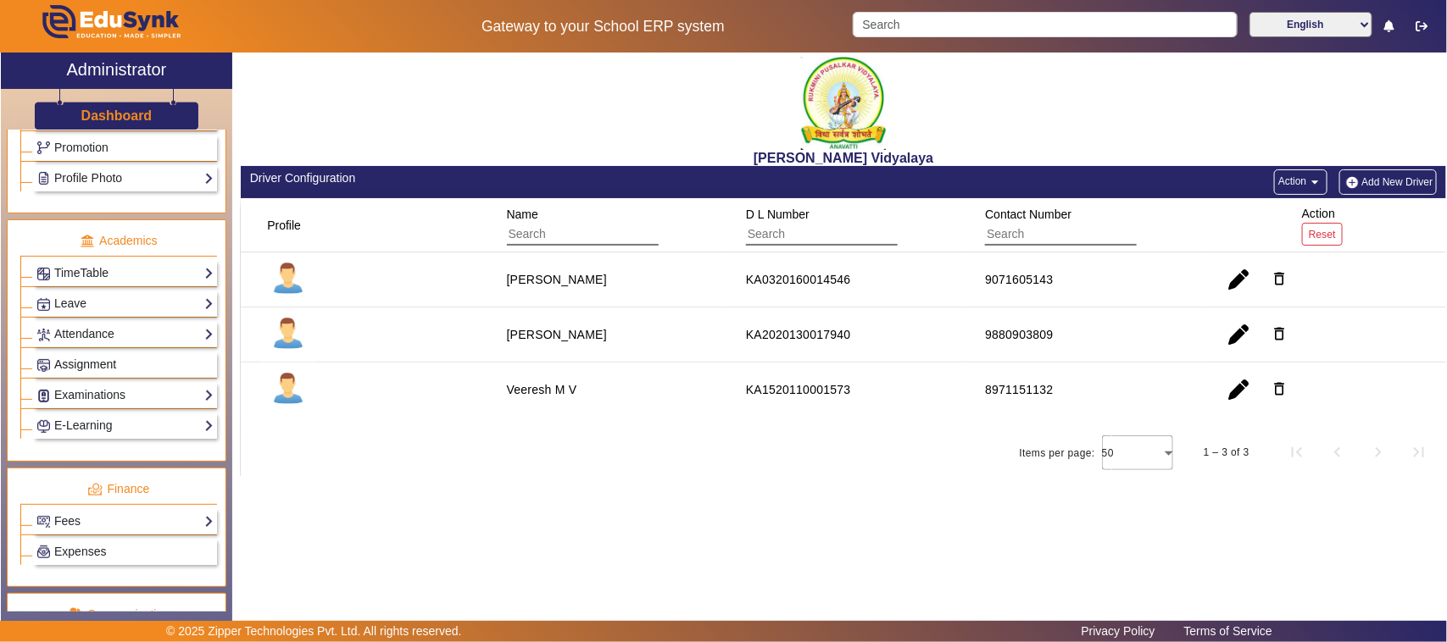
scroll to position [636, 0]
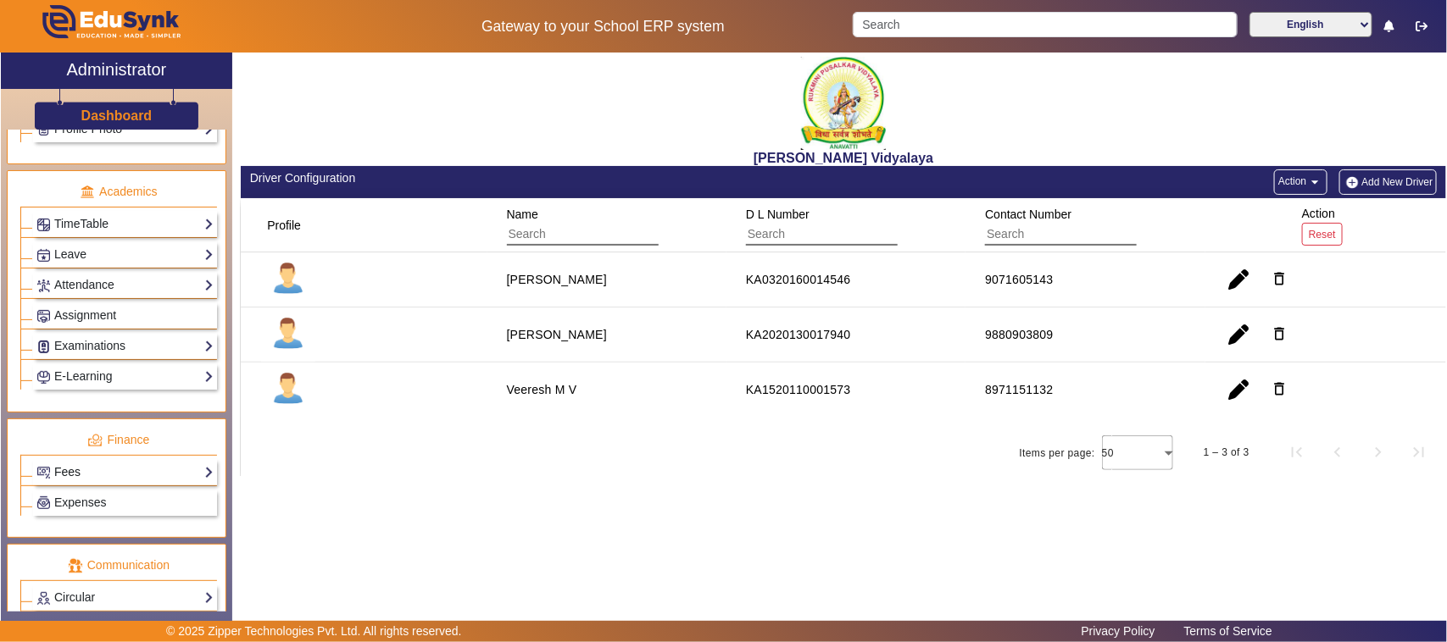
click at [68, 482] on link "Fees" at bounding box center [124, 472] width 177 height 19
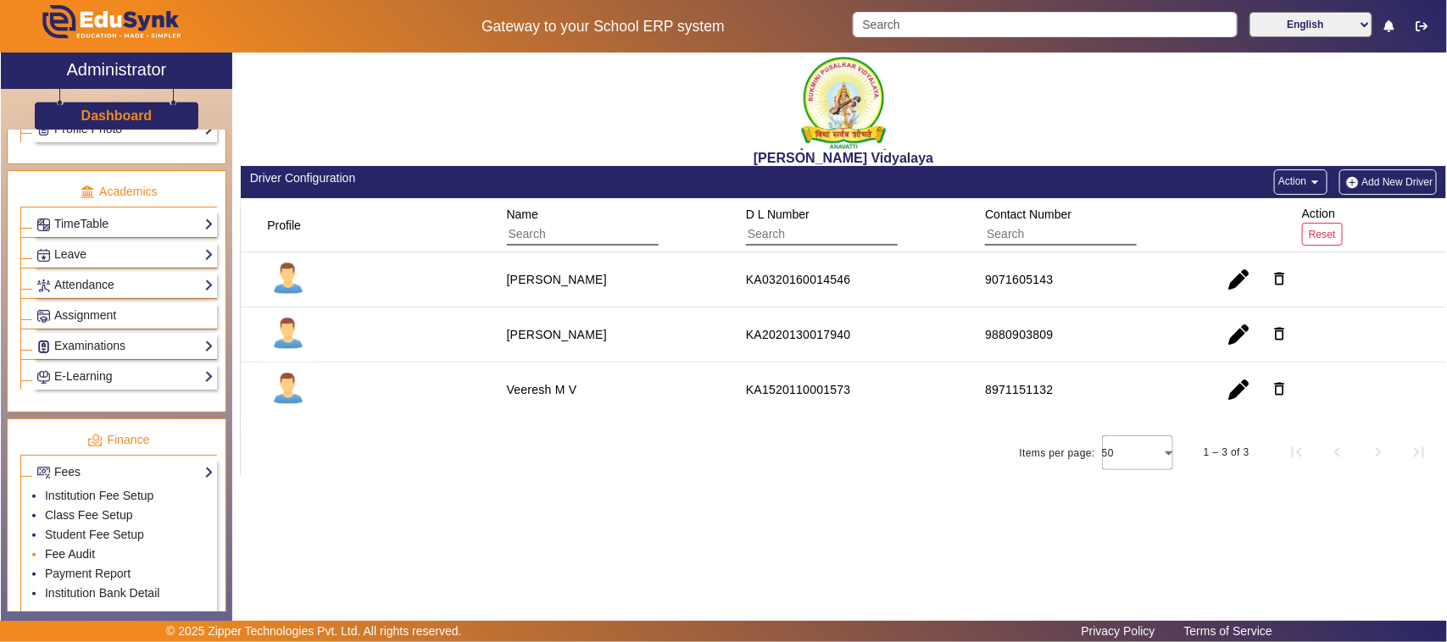
click at [66, 561] on link "Fee Audit" at bounding box center [70, 554] width 50 height 14
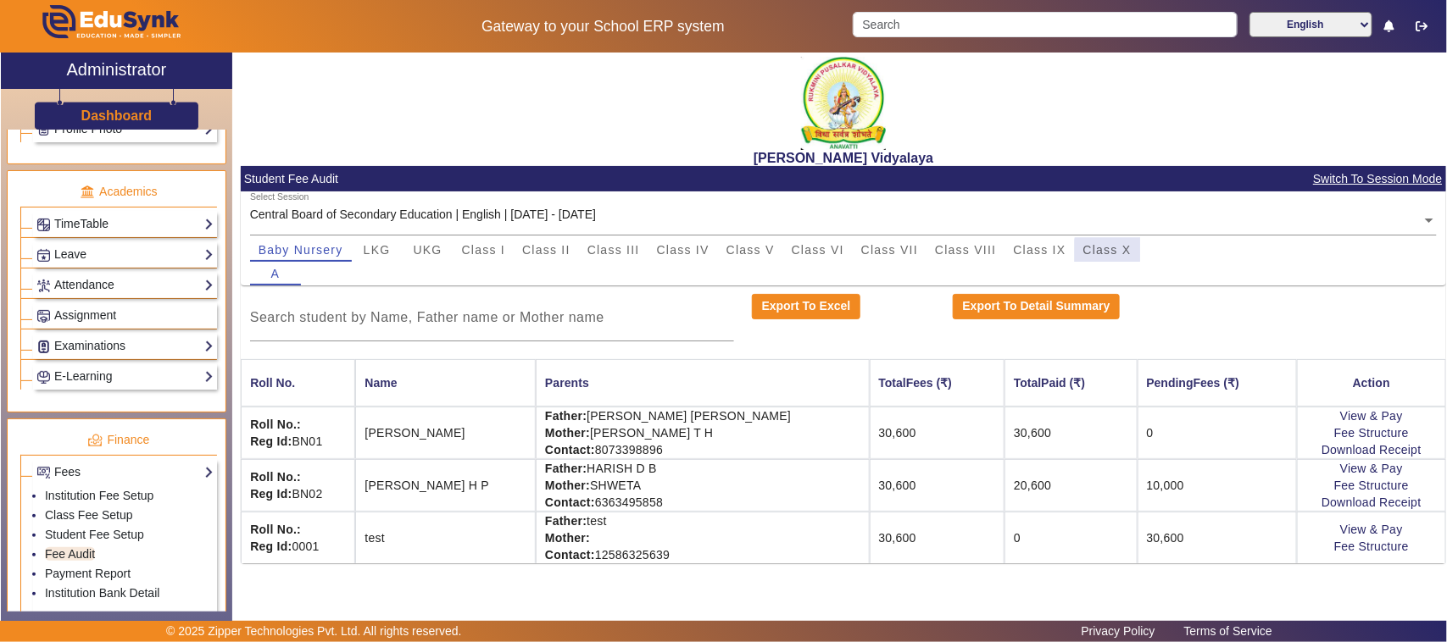
click at [1119, 253] on span "Class X" at bounding box center [1107, 250] width 48 height 12
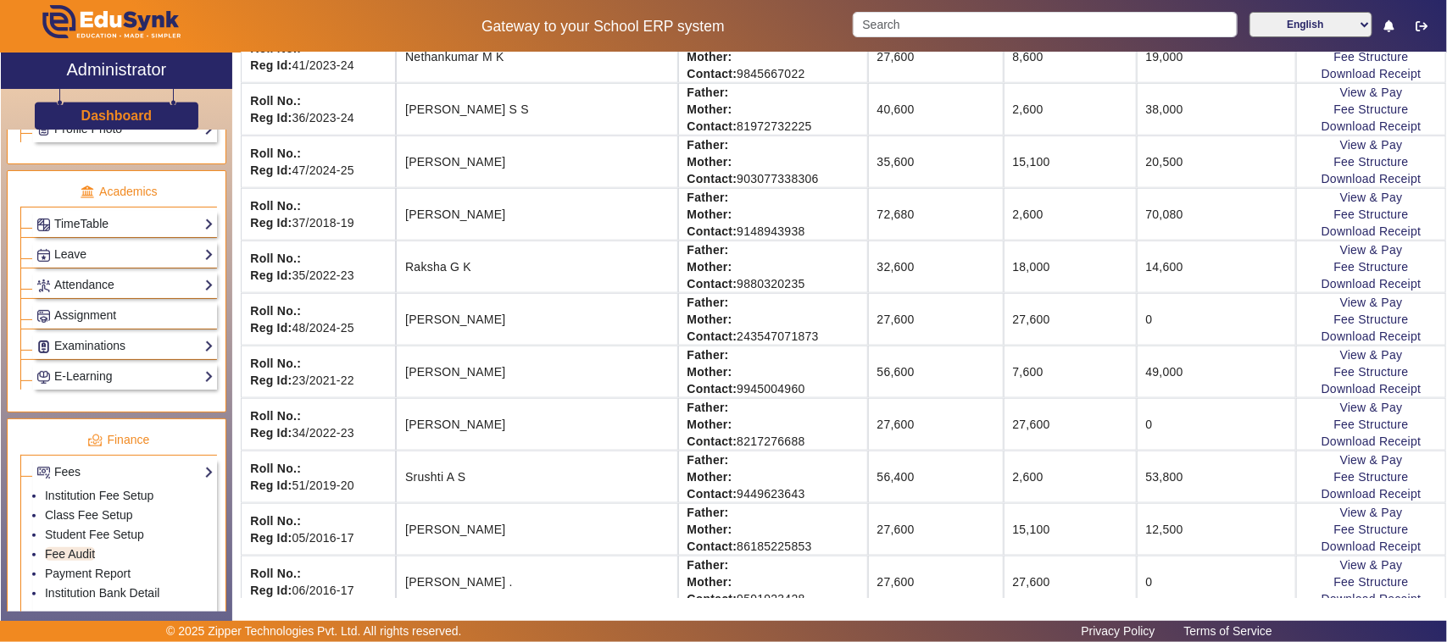
scroll to position [820, 0]
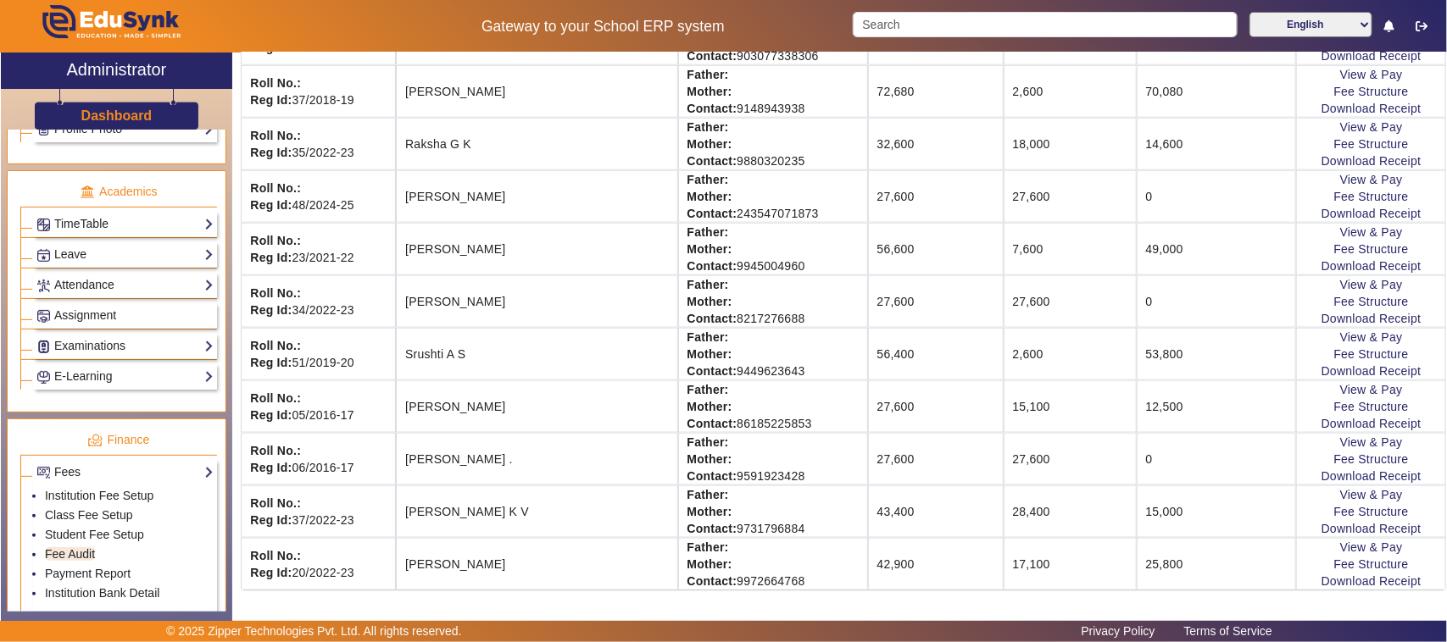
drag, startPoint x: 1107, startPoint y: 565, endPoint x: 1136, endPoint y: 564, distance: 28.8
click at [1137, 564] on td "25,800" at bounding box center [1217, 564] width 160 height 52
click at [868, 544] on td "42,900" at bounding box center [936, 564] width 136 height 52
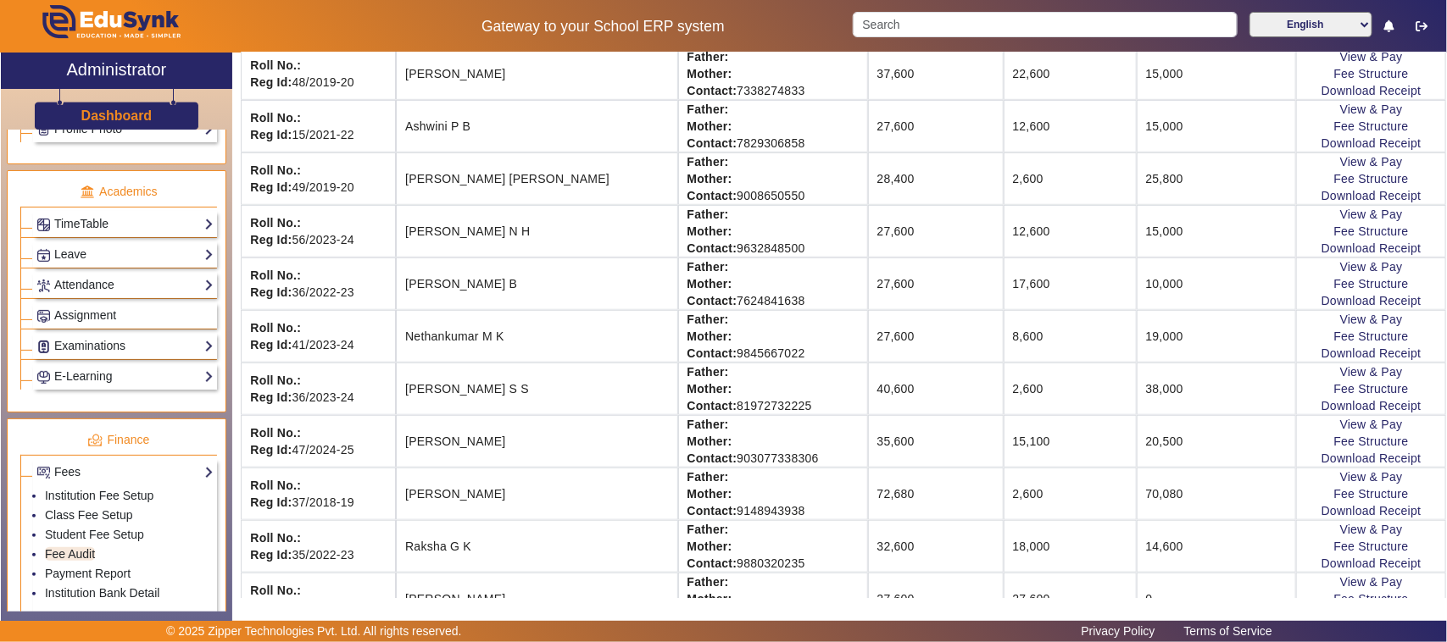
scroll to position [397, 0]
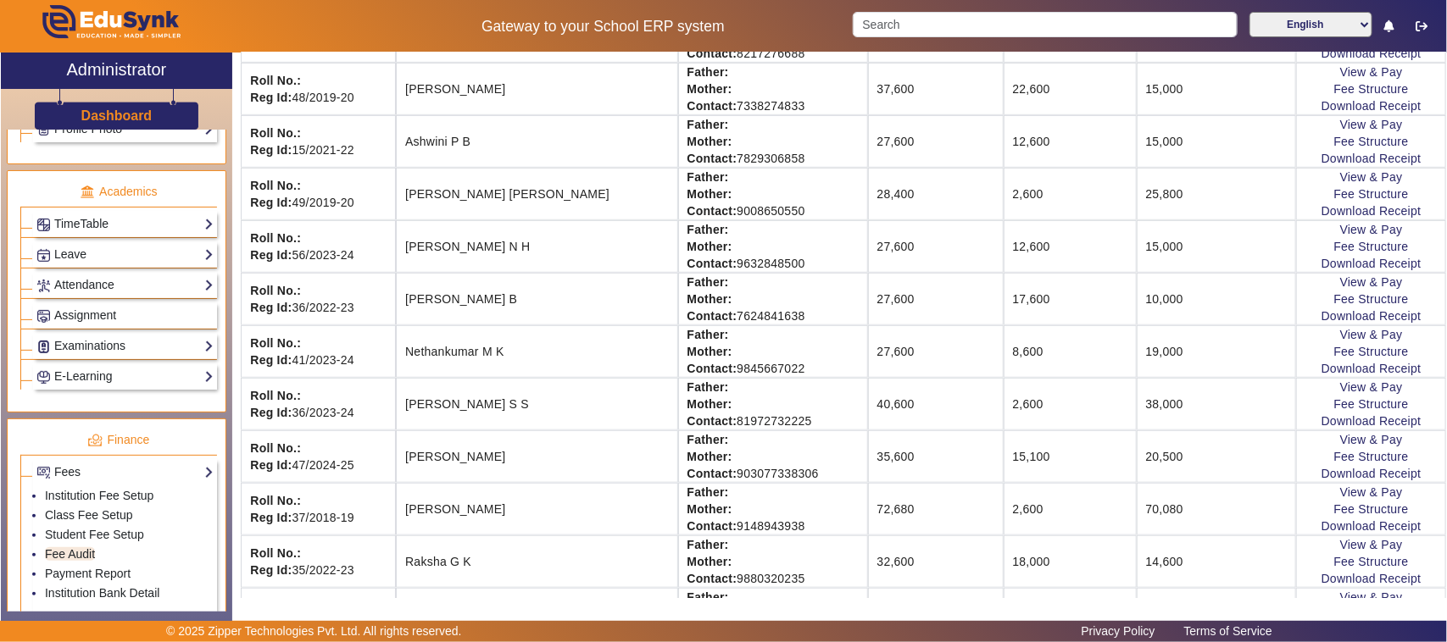
drag, startPoint x: 1109, startPoint y: 407, endPoint x: 1133, endPoint y: 404, distance: 24.7
click at [1137, 404] on td "38,000" at bounding box center [1217, 404] width 160 height 53
drag, startPoint x: 1149, startPoint y: 404, endPoint x: 943, endPoint y: 409, distance: 206.0
click at [943, 409] on tr "Roll No.: Reg Id: 36/2023-24 [PERSON_NAME] S S Father: Mother: Contact: 8197273…" at bounding box center [843, 404] width 1205 height 53
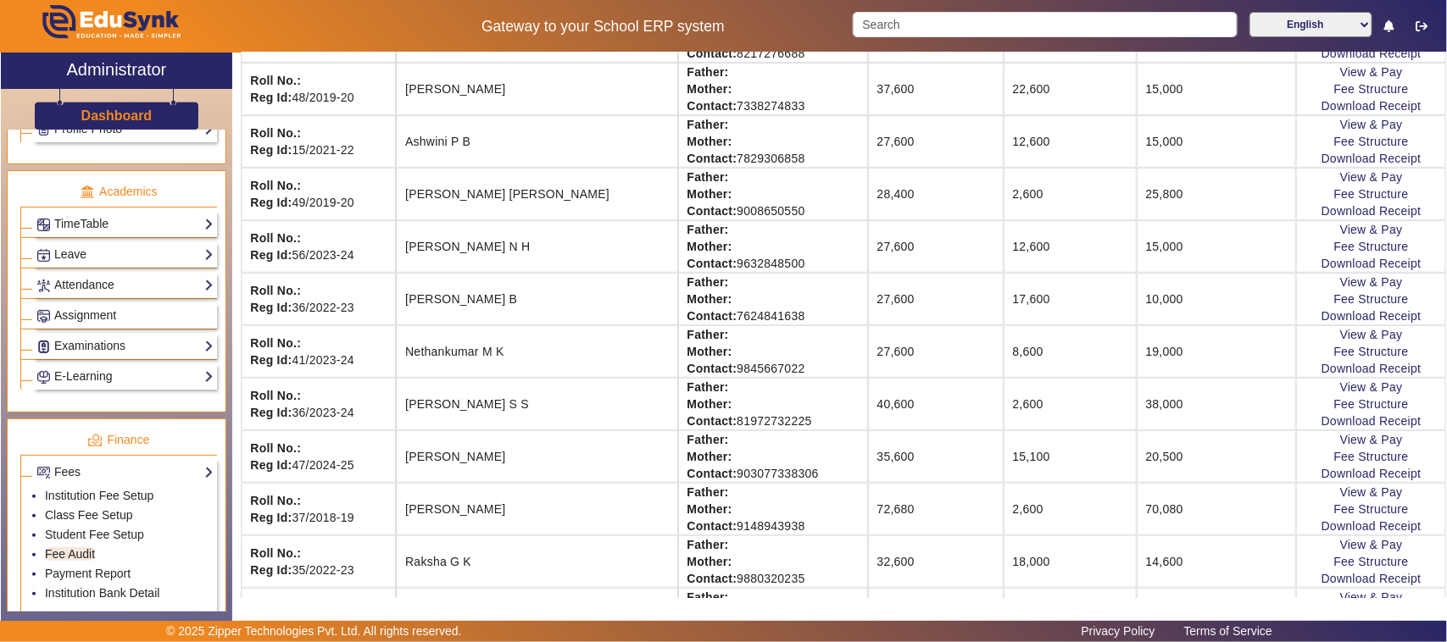
click at [943, 409] on td "40,600" at bounding box center [936, 404] width 136 height 53
drag, startPoint x: 964, startPoint y: 408, endPoint x: 1159, endPoint y: 489, distance: 210.9
click at [1159, 489] on mat-table "Roll No. Name Parents TotalFees (₹) TotalPaid (₹) PendingFees (₹) Action Roll N…" at bounding box center [843, 485] width 1205 height 1045
click at [1159, 489] on td "70,080" at bounding box center [1217, 509] width 160 height 53
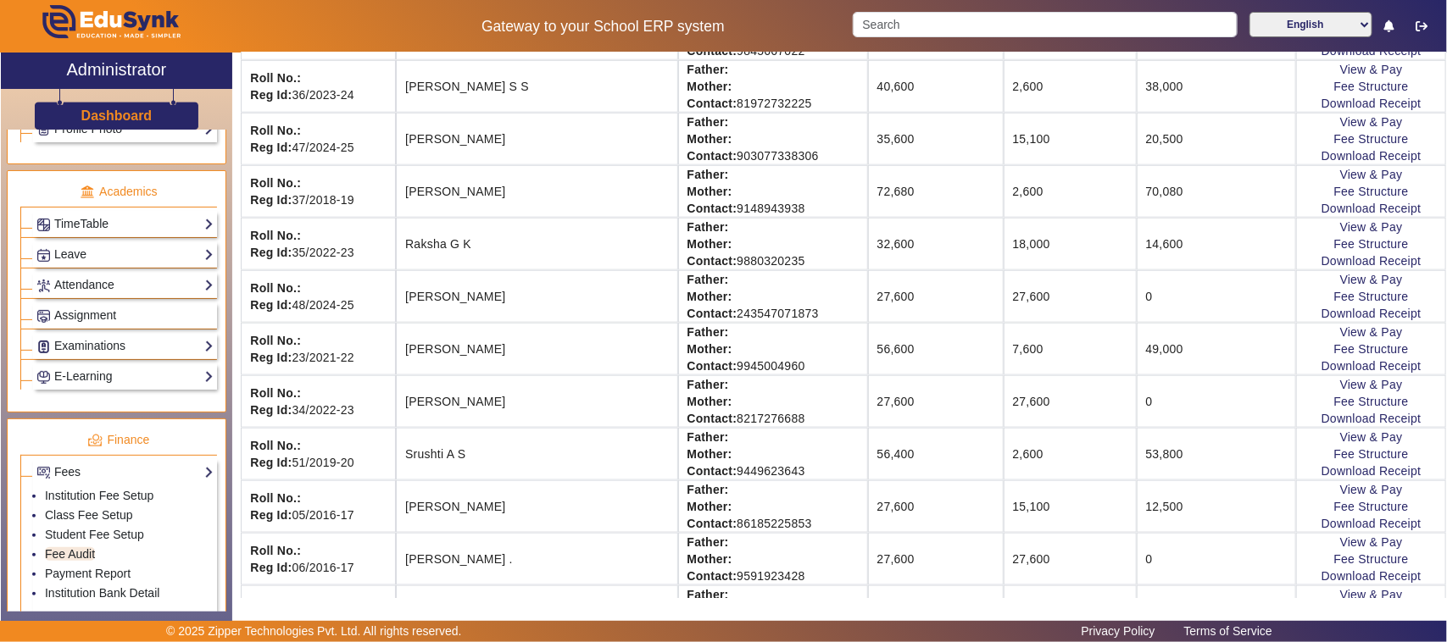
scroll to position [820, 0]
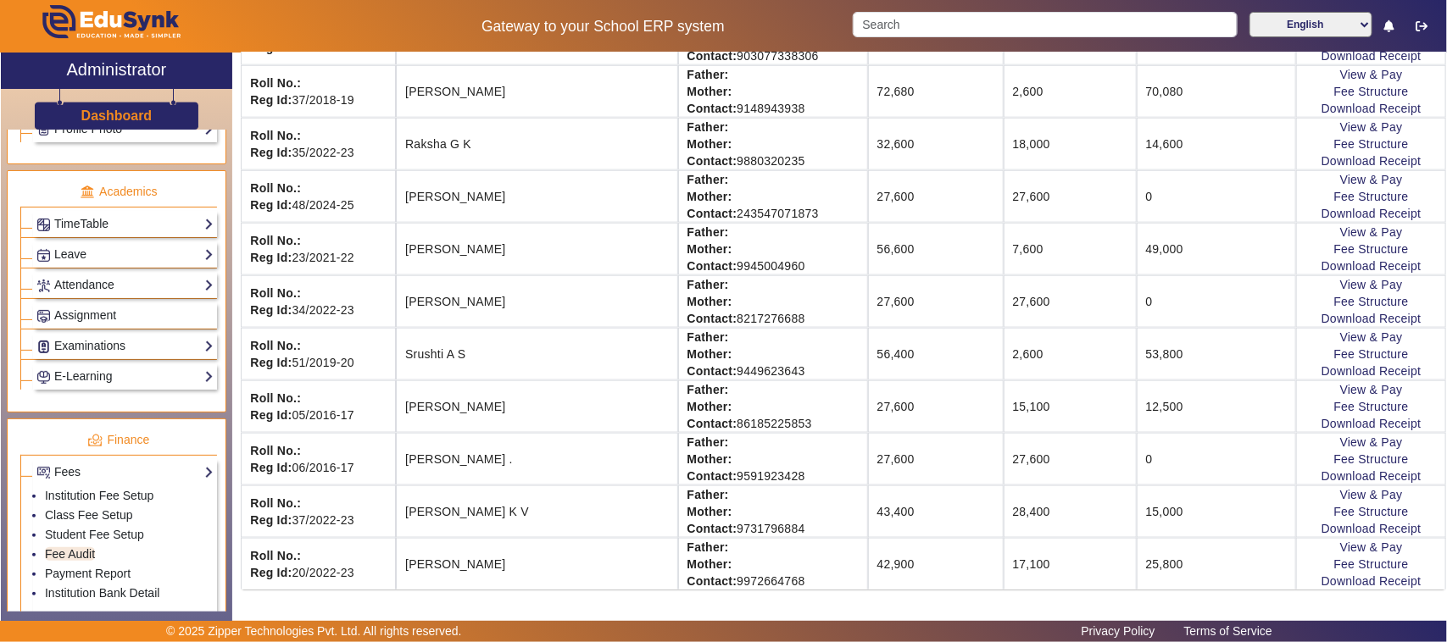
drag, startPoint x: 1154, startPoint y: 253, endPoint x: 955, endPoint y: 244, distance: 199.3
click at [955, 244] on tr "Roll No.: Reg Id: 23/2021-22 [PERSON_NAME] R Father: Mother: Contact: 994500496…" at bounding box center [843, 249] width 1205 height 53
click at [1137, 238] on td "49,000" at bounding box center [1217, 249] width 160 height 53
drag, startPoint x: 1144, startPoint y: 353, endPoint x: 1094, endPoint y: 354, distance: 50.0
click at [1094, 354] on tr "Roll No.: Reg Id: 51/2019-20 Srushti A S Father: Mother: Contact: 9449623643 56…" at bounding box center [843, 354] width 1205 height 53
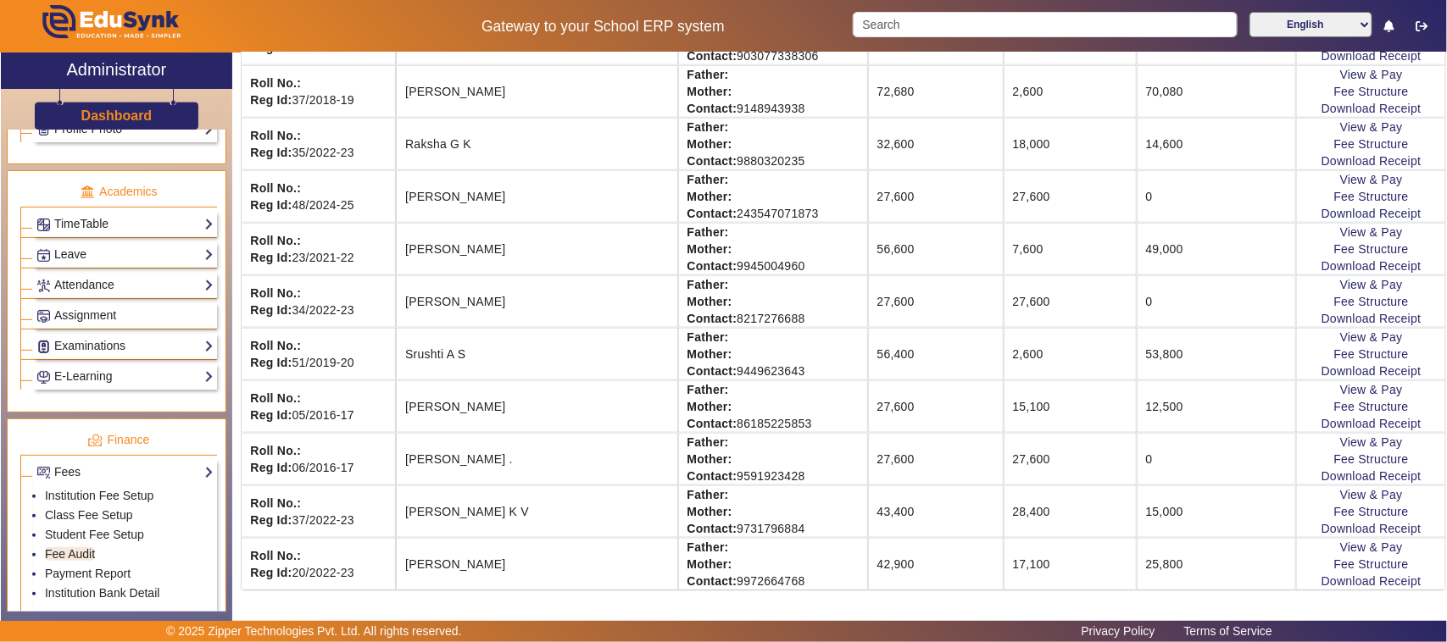
click at [1094, 354] on td "2,600" at bounding box center [1069, 354] width 133 height 53
drag, startPoint x: 1107, startPoint y: 354, endPoint x: 1163, endPoint y: 354, distance: 55.9
click at [1163, 354] on td "53,800" at bounding box center [1217, 354] width 160 height 53
click at [1181, 358] on td "53,800" at bounding box center [1217, 354] width 160 height 53
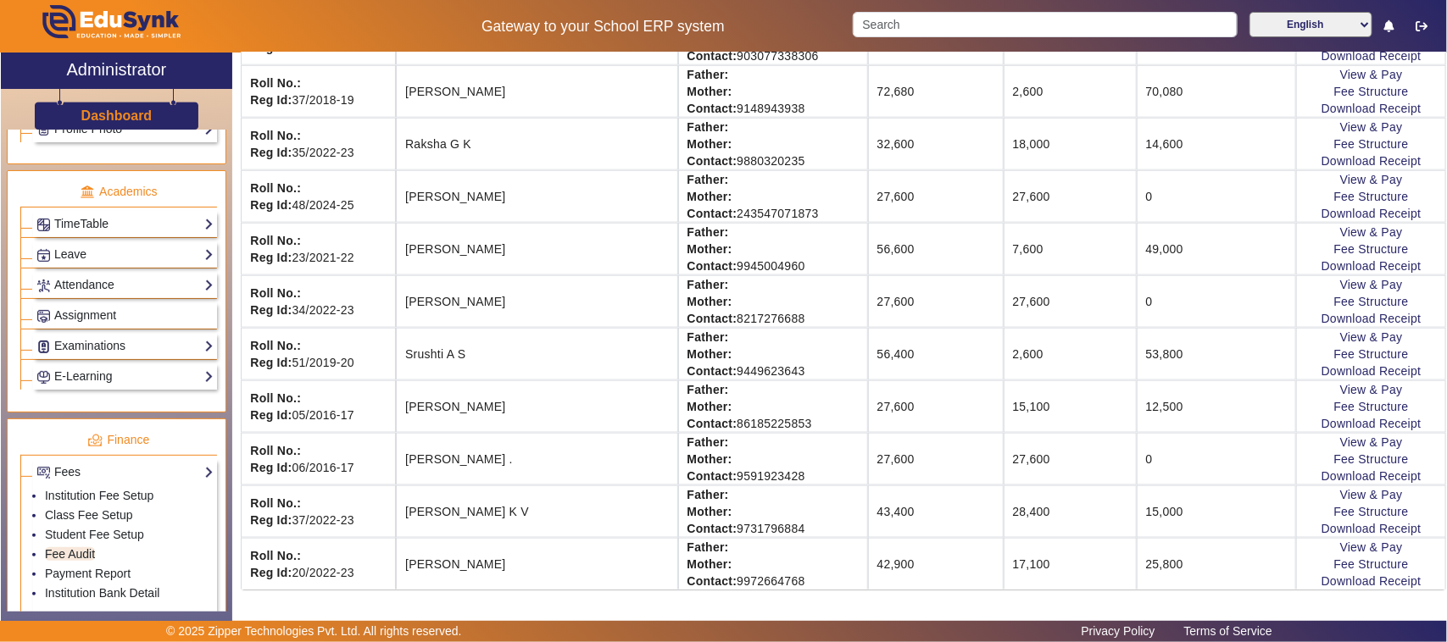
drag, startPoint x: 1164, startPoint y: 358, endPoint x: 1098, endPoint y: 357, distance: 66.1
click at [1137, 357] on td "53,800" at bounding box center [1217, 354] width 160 height 53
click at [1137, 353] on td "53,800" at bounding box center [1217, 354] width 160 height 53
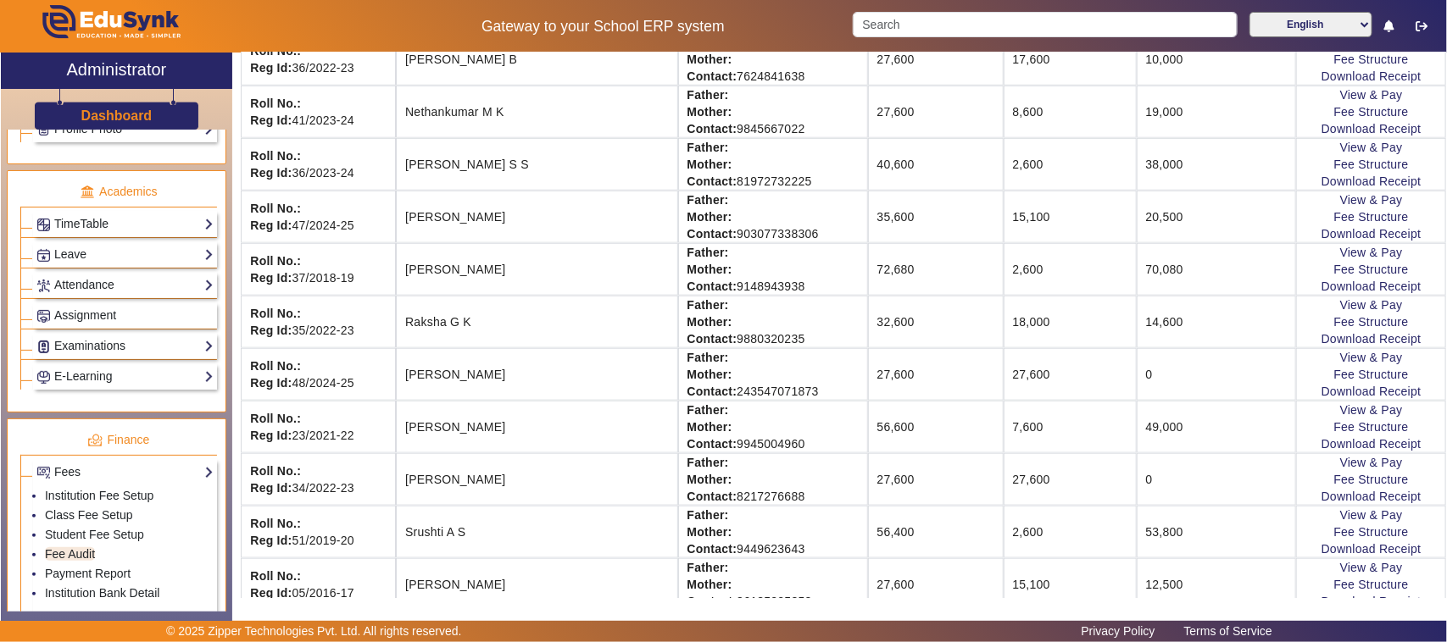
scroll to position [714, 0]
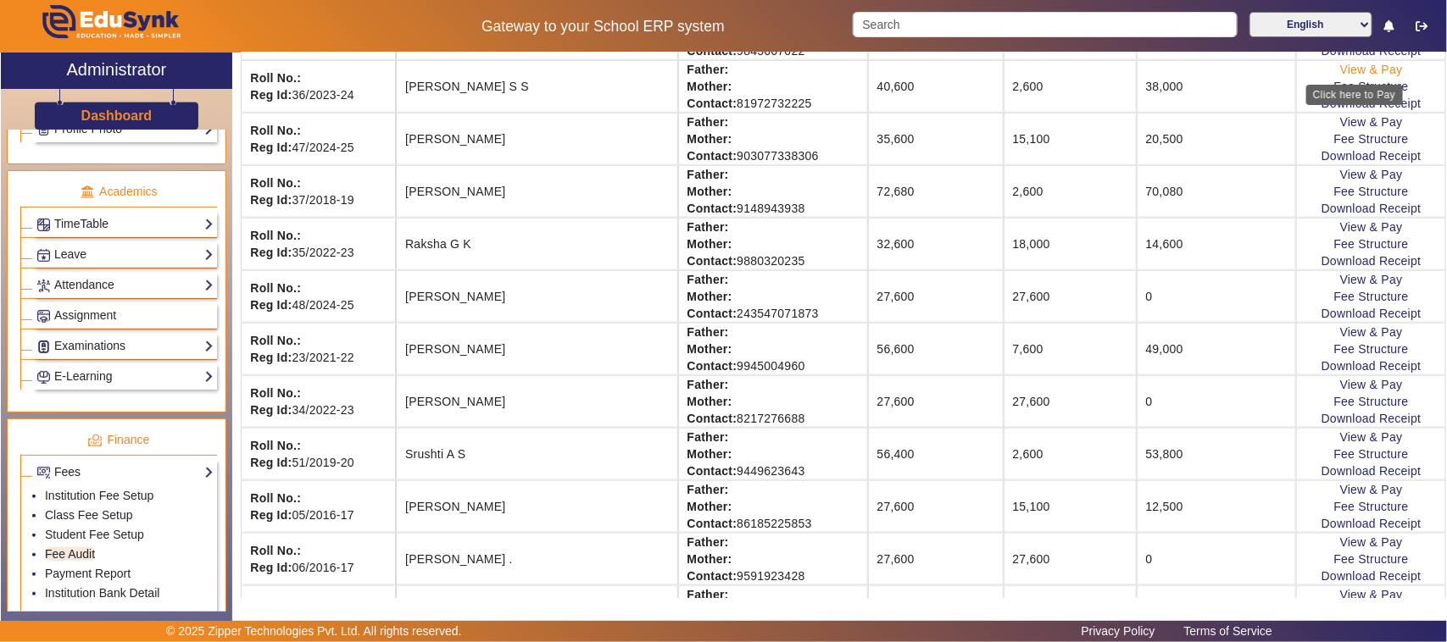
click at [1340, 74] on link "View & Pay" at bounding box center [1371, 70] width 63 height 14
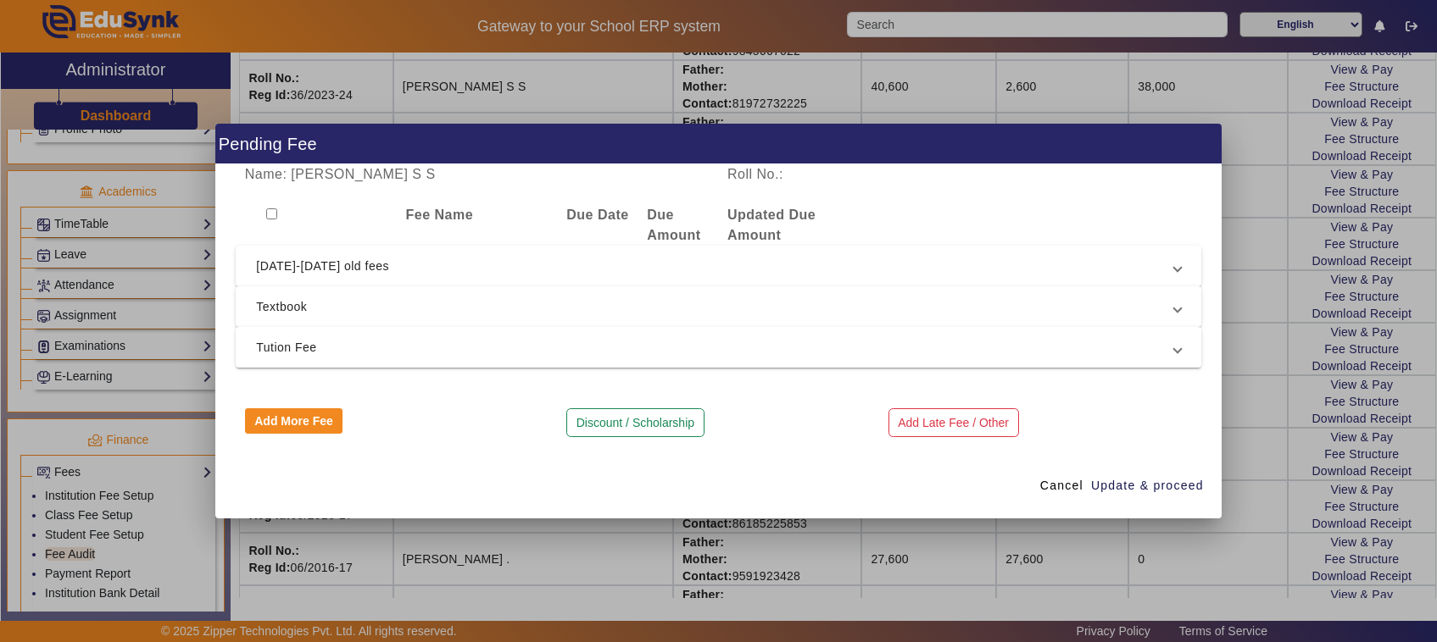
click at [282, 268] on span "[DATE]-[DATE] old fees" at bounding box center [715, 266] width 918 height 20
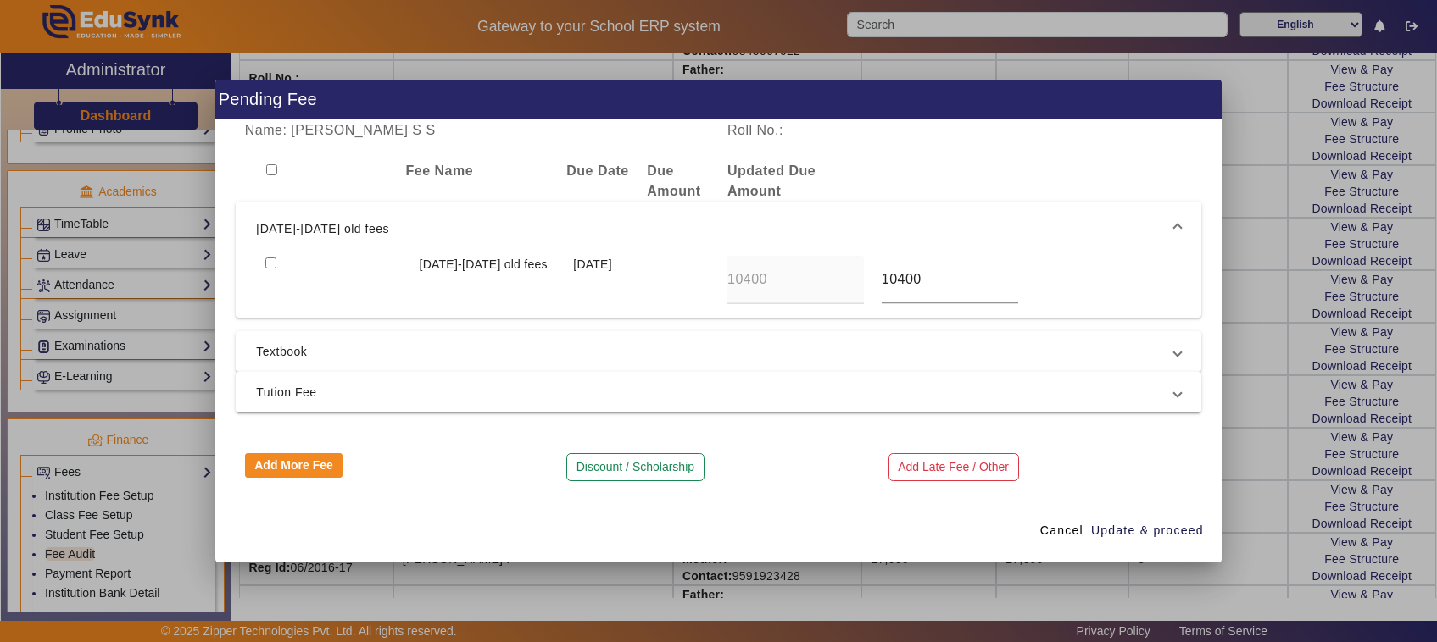
click at [278, 392] on span "Tution Fee" at bounding box center [715, 392] width 918 height 20
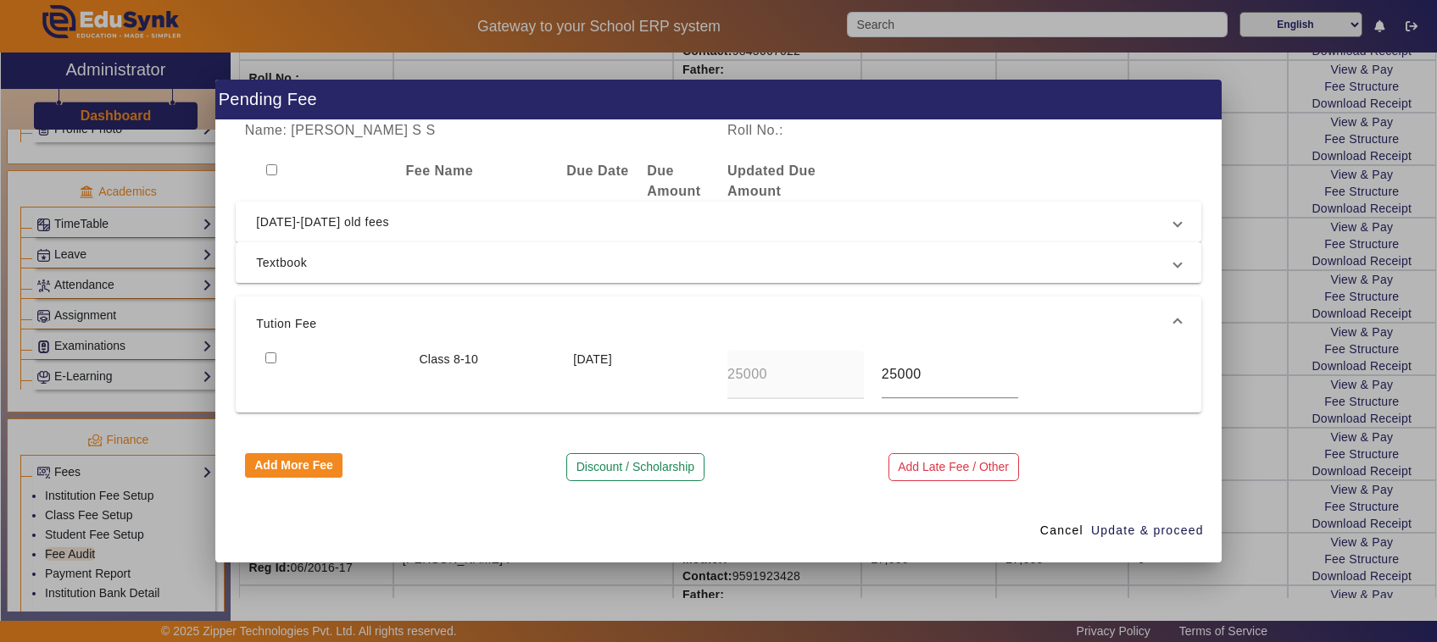
click at [1075, 47] on div at bounding box center [718, 321] width 1437 height 642
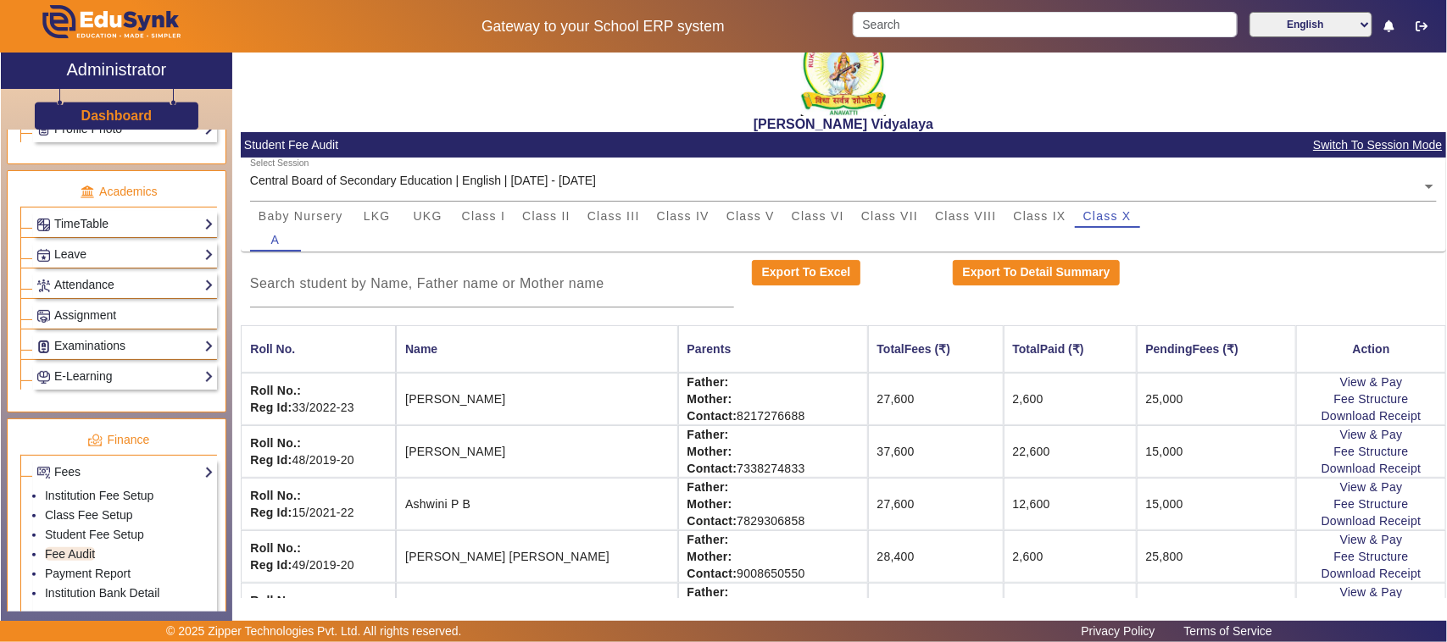
scroll to position [0, 0]
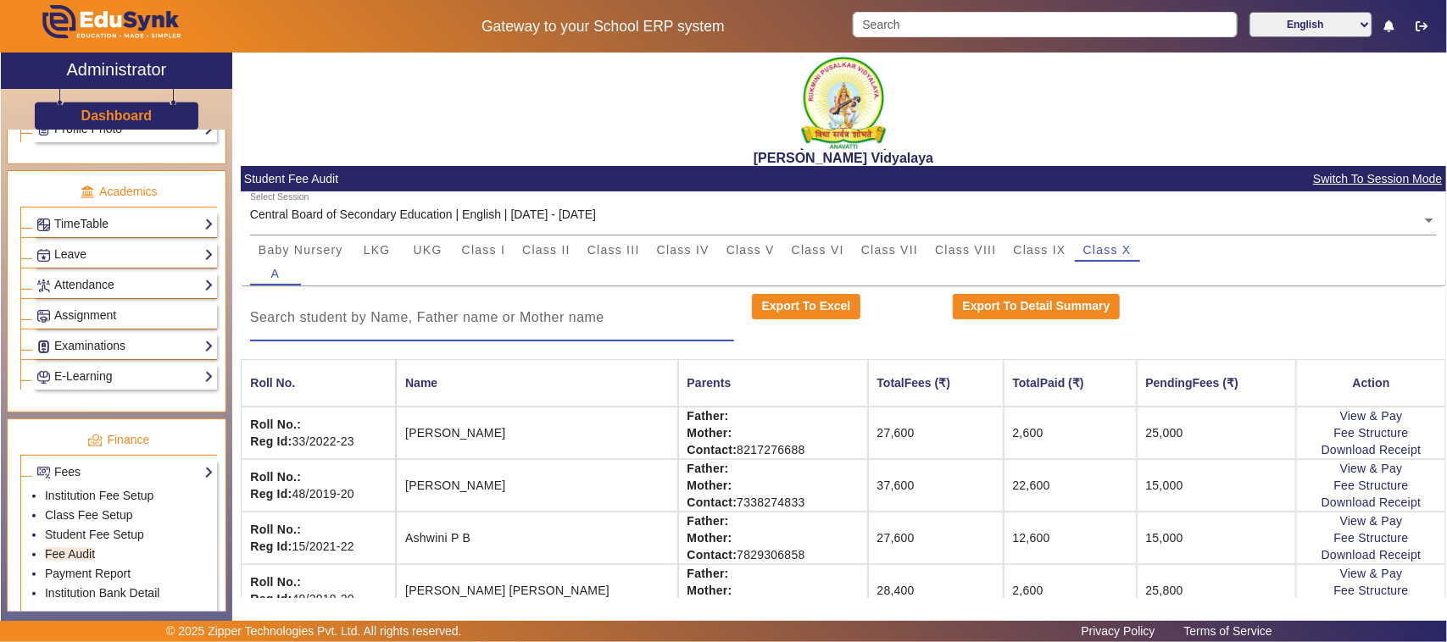
click at [538, 325] on input at bounding box center [492, 318] width 484 height 20
drag, startPoint x: 252, startPoint y: 310, endPoint x: 602, endPoint y: 318, distance: 350.1
click at [602, 318] on input at bounding box center [492, 318] width 484 height 20
